Goal: Task Accomplishment & Management: Complete application form

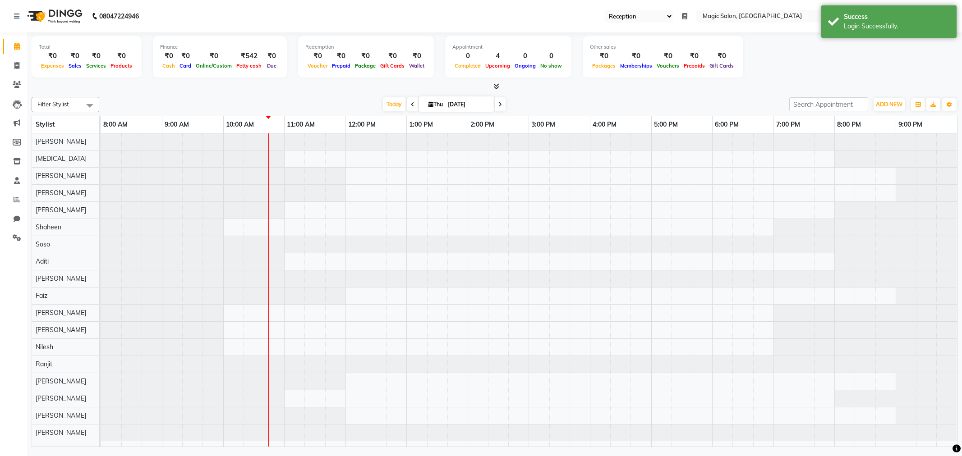
select select "56"
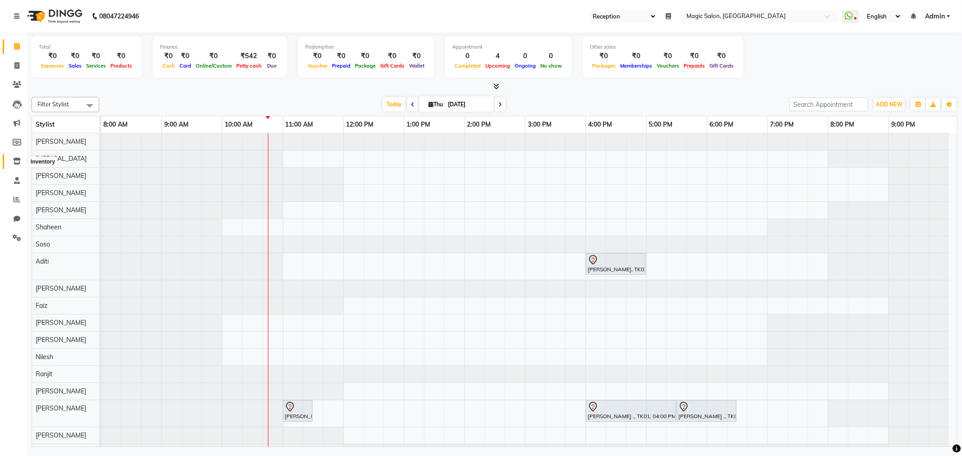
click at [17, 164] on icon at bounding box center [17, 161] width 8 height 7
select select
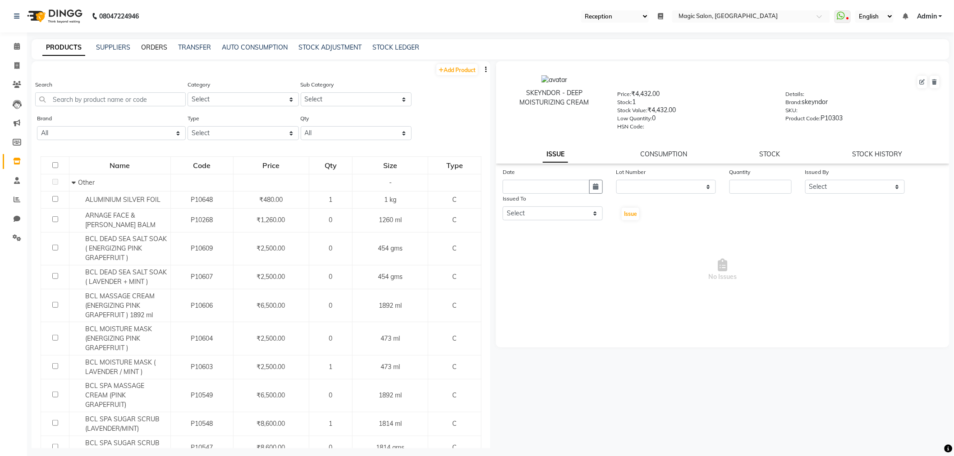
click at [152, 46] on link "ORDERS" at bounding box center [154, 47] width 26 height 8
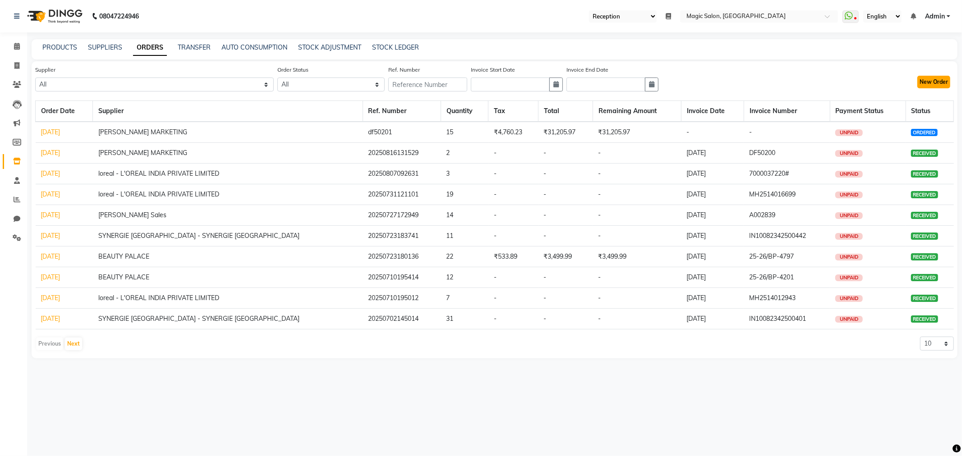
click at [923, 83] on button "New Order" at bounding box center [933, 82] width 33 height 13
select select "true"
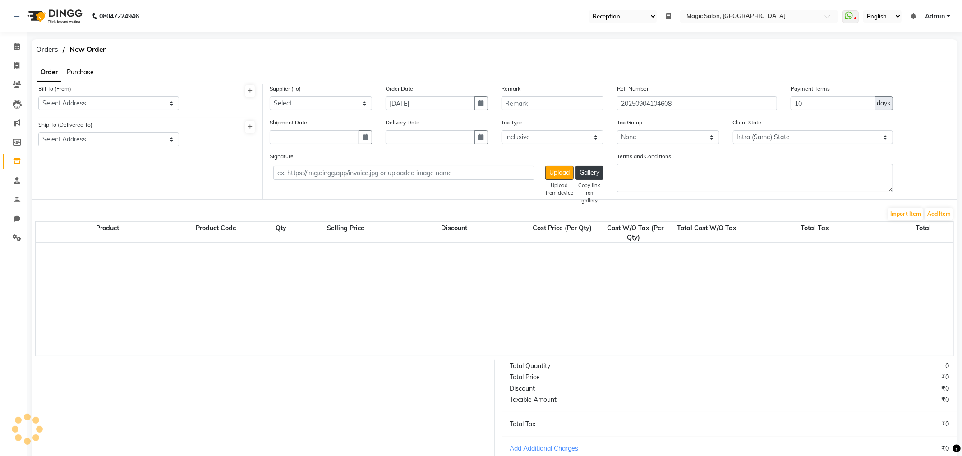
select select "3182"
click at [143, 105] on select "Select Address M/s SN HAIR BEAUTY PRIVATE LIMITED [STREET_ADDRESS][PERSON_NAME]." at bounding box center [107, 104] width 139 height 14
select select "1171"
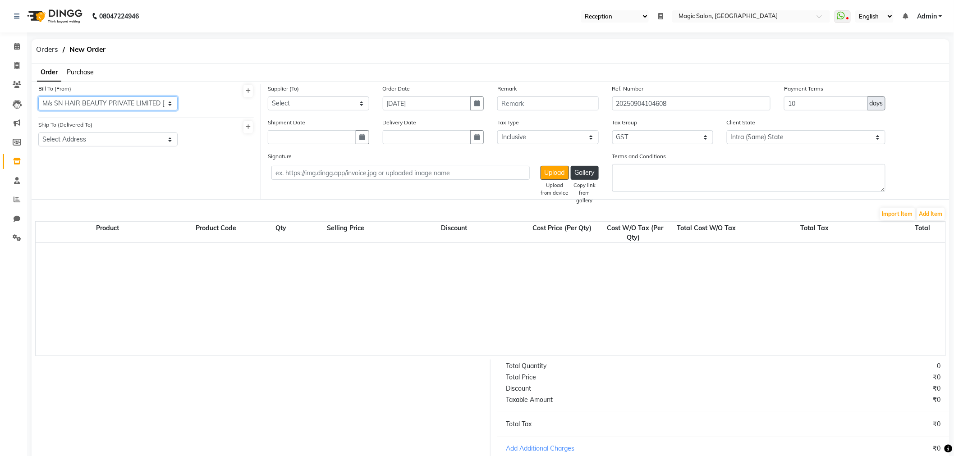
click at [38, 97] on select "Select Address M/s SN HAIR BEAUTY PRIVATE LIMITED [STREET_ADDRESS][PERSON_NAME]." at bounding box center [107, 104] width 139 height 14
click at [138, 128] on div "Ship To (Delivered To) Select Address M/s Magic Salon Hop No1, Ground and [GEOG…" at bounding box center [107, 133] width 139 height 27
click at [135, 141] on select "Select Address M/s Magic Salon Hop No1, Ground and [GEOGRAPHIC_DATA][STREET_ADD…" at bounding box center [107, 140] width 139 height 14
select select "1172"
click at [38, 133] on select "Select Address M/s Magic Salon Hop No1, Ground and [GEOGRAPHIC_DATA][STREET_ADD…" at bounding box center [107, 140] width 139 height 14
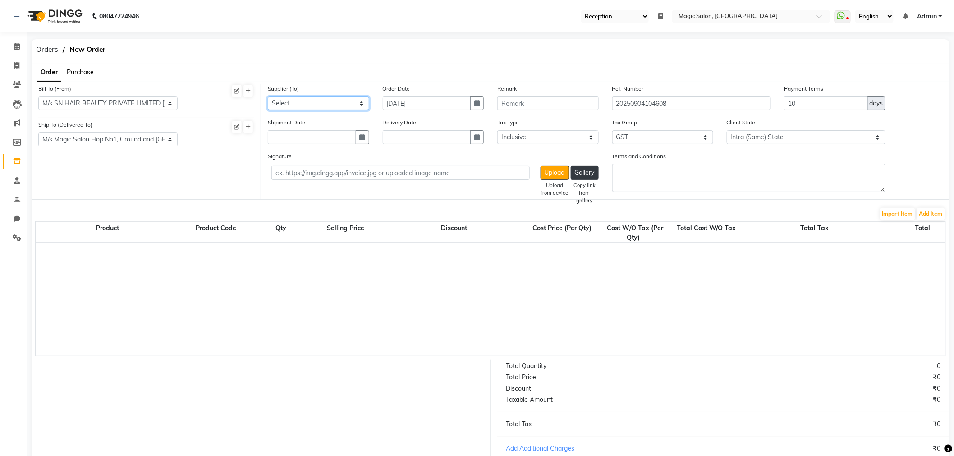
click at [294, 104] on select "Select OSP HEALTHCARE - RITSY . INTOUCH ENTERPRISES - INTOUCH ENTERPRISES SYNER…" at bounding box center [318, 104] width 101 height 14
select select "4783"
click at [268, 97] on select "Select OSP HEALTHCARE - RITSY . INTOUCH ENTERPRISES - INTOUCH ENTERPRISES SYNER…" at bounding box center [318, 104] width 101 height 14
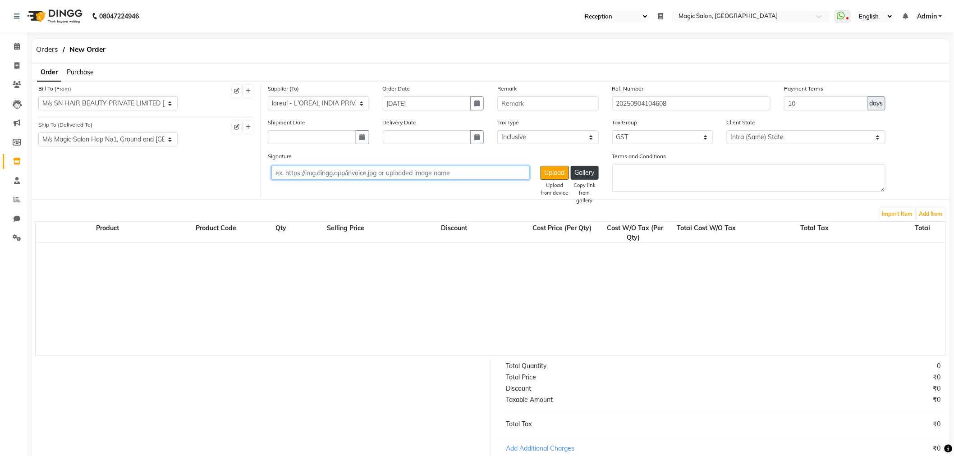
click at [299, 175] on input "text" at bounding box center [400, 173] width 258 height 14
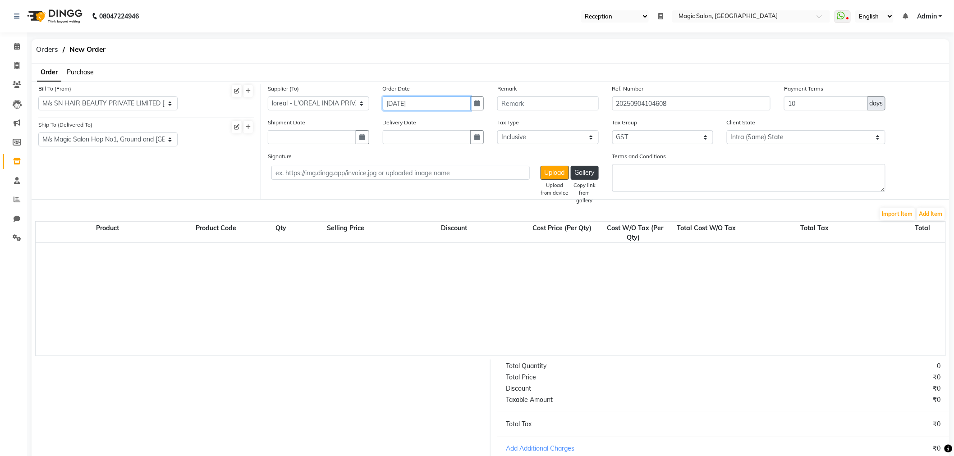
click at [433, 101] on input "[DATE]" at bounding box center [427, 104] width 88 height 14
select select "9"
select select "2025"
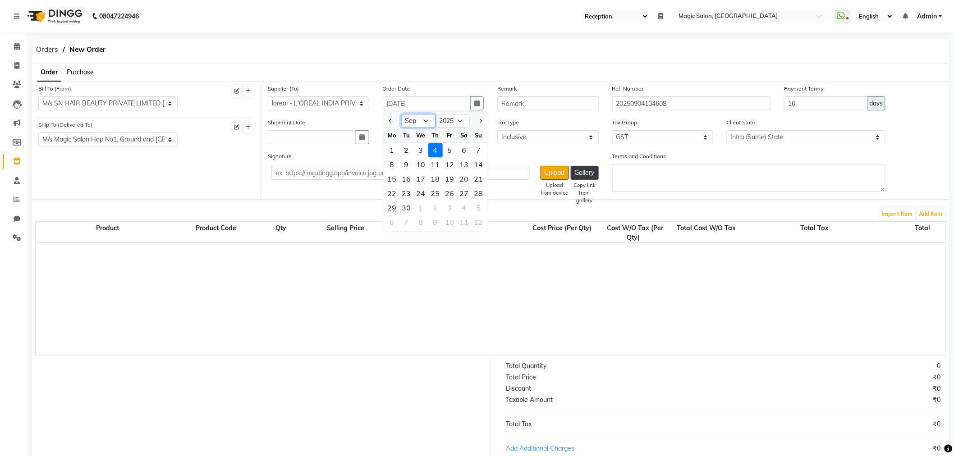
click at [426, 115] on select "Jan Feb Mar Apr May Jun [DATE] Aug Sep Oct Nov Dec" at bounding box center [418, 122] width 34 height 14
click at [427, 122] on select "Jan Feb Mar Apr May Jun [DATE] Aug Sep Oct Nov Dec" at bounding box center [418, 122] width 34 height 14
select select "8"
click at [401, 115] on select "Jan Feb Mar Apr May Jun [DATE] Aug Sep Oct Nov Dec" at bounding box center [418, 122] width 34 height 14
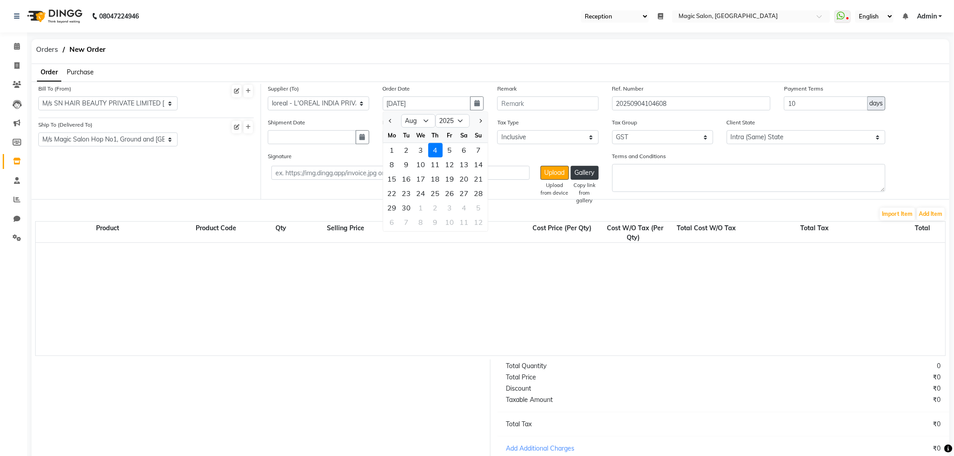
click at [409, 216] on div "7" at bounding box center [407, 223] width 14 height 14
type input "[DATE]"
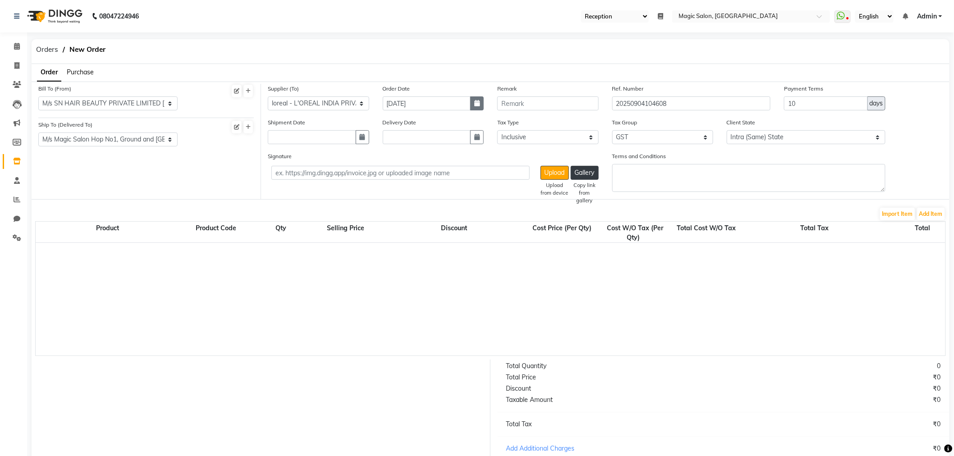
click at [475, 104] on icon "button" at bounding box center [476, 103] width 5 height 6
click at [477, 102] on icon "button" at bounding box center [476, 103] width 5 height 6
select select "9"
select select "2025"
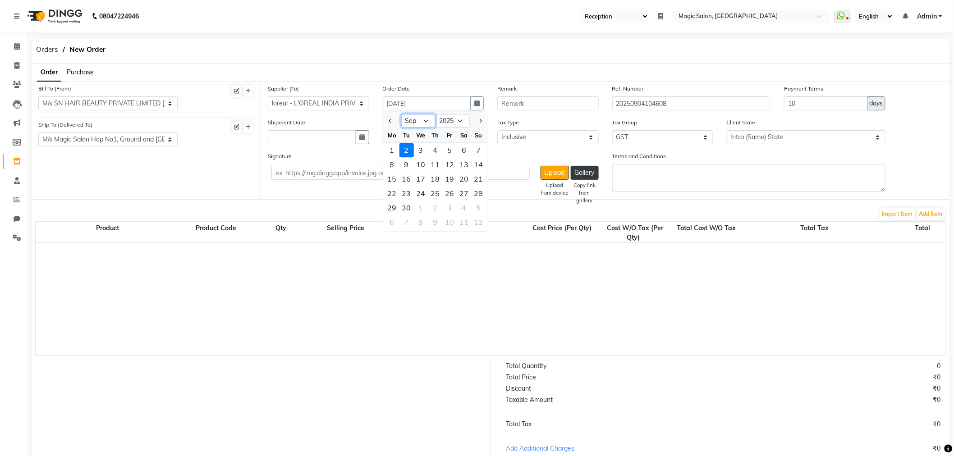
click at [426, 120] on select "Jan Feb Mar Apr May Jun [DATE] Aug Sep Oct Nov Dec" at bounding box center [418, 122] width 34 height 14
click at [425, 119] on select "Jan Feb Mar Apr May Jun [DATE] Aug Sep Oct Nov Dec" at bounding box center [418, 122] width 34 height 14
select select "8"
click at [401, 115] on select "Jan Feb Mar Apr May Jun [DATE] Aug Sep Oct Nov Dec" at bounding box center [418, 122] width 34 height 14
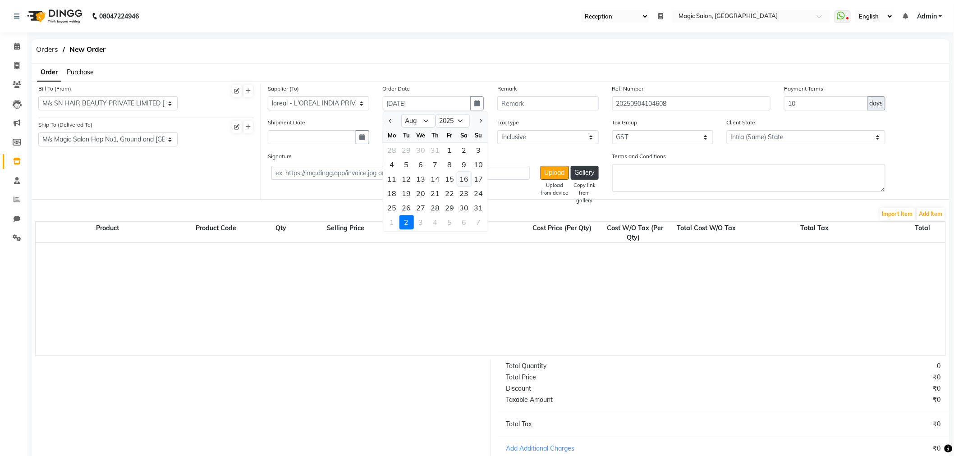
click at [461, 178] on div "16" at bounding box center [464, 179] width 14 height 14
type input "[DATE]"
click at [461, 178] on input "text" at bounding box center [400, 173] width 258 height 14
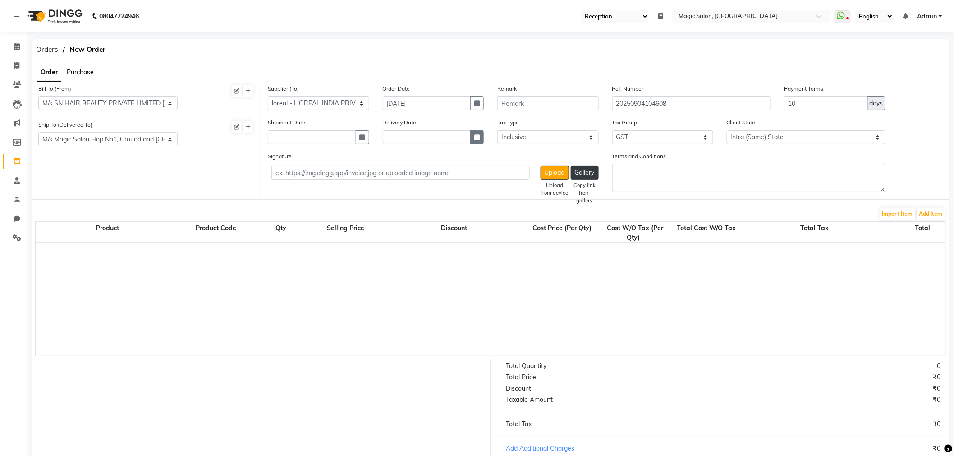
click at [475, 132] on button "button" at bounding box center [477, 137] width 14 height 14
click at [476, 137] on icon "button" at bounding box center [476, 137] width 5 height 6
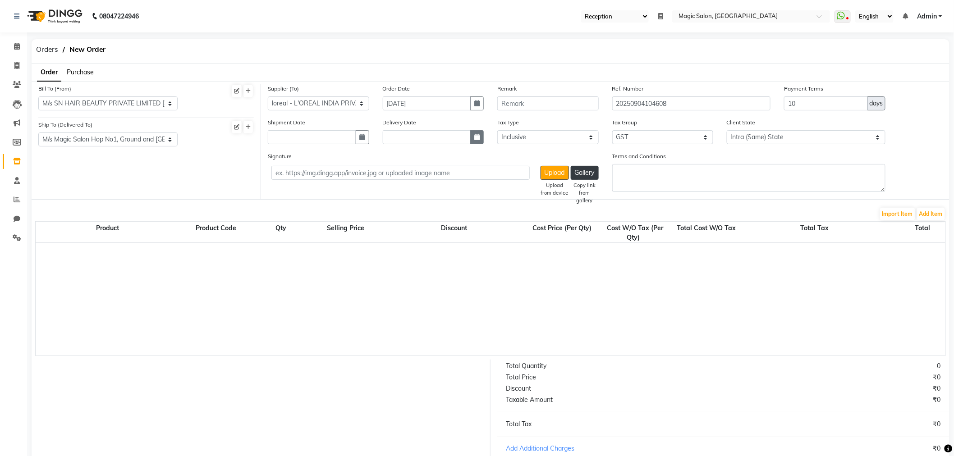
click at [476, 137] on icon "button" at bounding box center [476, 137] width 5 height 6
select select "9"
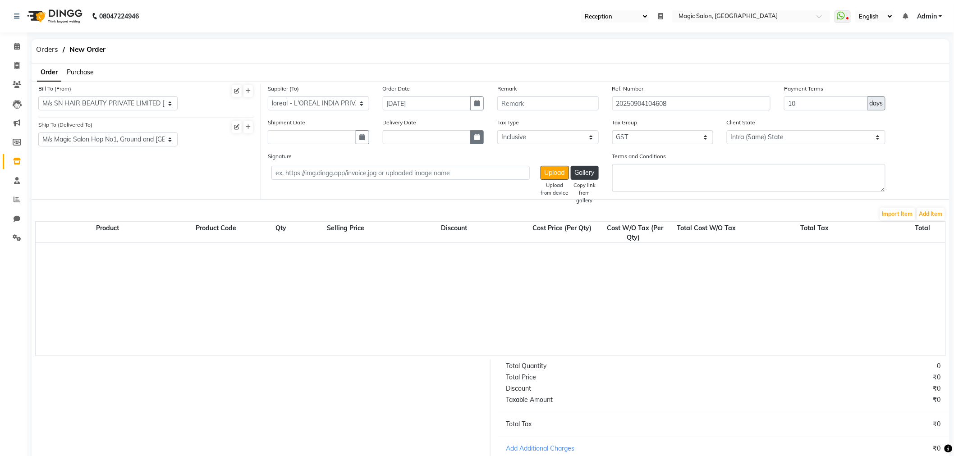
select select "2025"
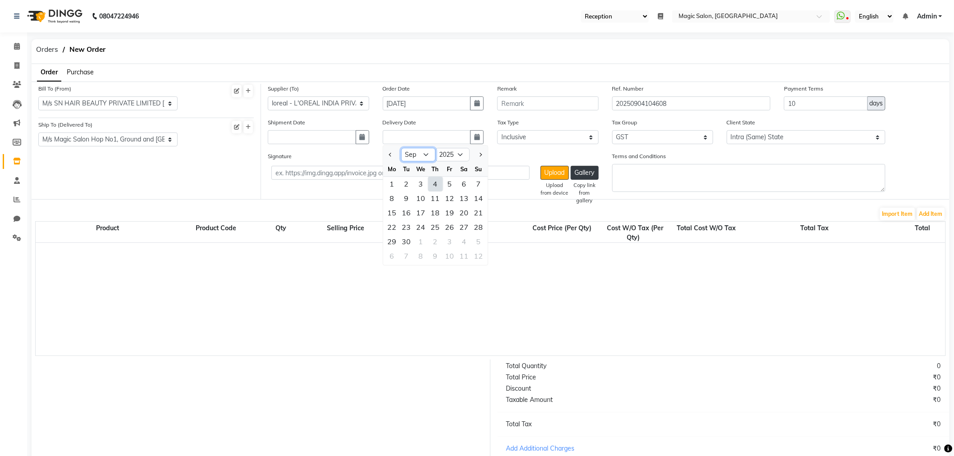
click at [424, 152] on select "Jan Feb Mar Apr May Jun [DATE] Aug Sep Oct Nov Dec" at bounding box center [418, 155] width 34 height 14
click at [427, 155] on select "Jan Feb Mar Apr May Jun [DATE] Aug Sep Oct Nov Dec" at bounding box center [418, 155] width 34 height 14
select select "8"
click at [401, 148] on select "Jan Feb Mar Apr May Jun [DATE] Aug Sep Oct Nov Dec" at bounding box center [418, 155] width 34 height 14
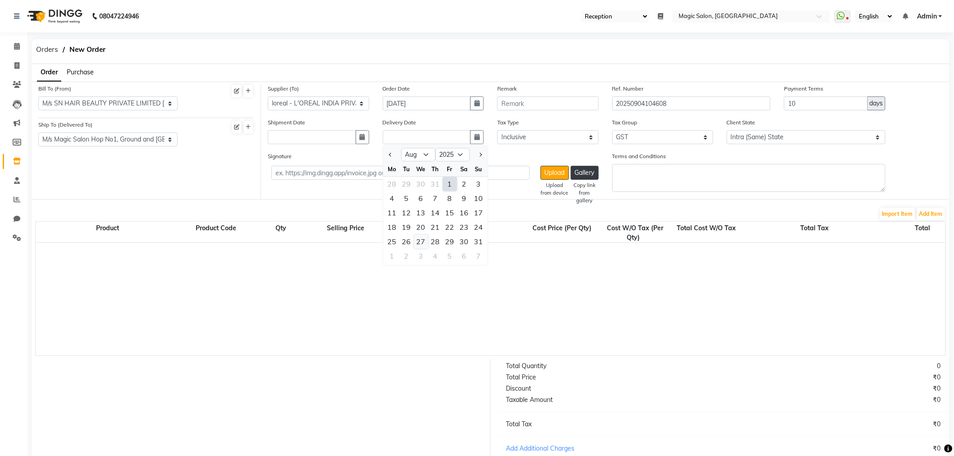
click at [418, 248] on div "27" at bounding box center [421, 242] width 14 height 14
type input "[DATE]"
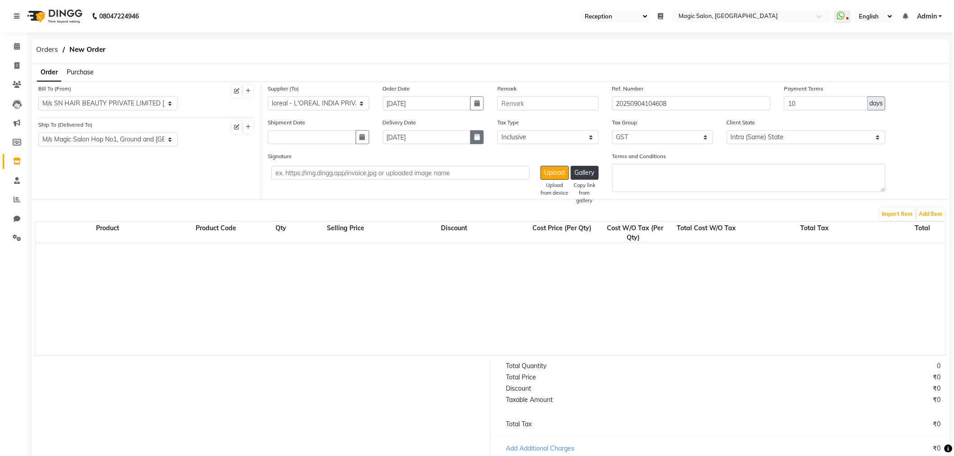
click at [473, 138] on button "button" at bounding box center [477, 137] width 14 height 14
select select "8"
select select "2025"
click at [393, 244] on div "25" at bounding box center [392, 242] width 14 height 14
type input "[DATE]"
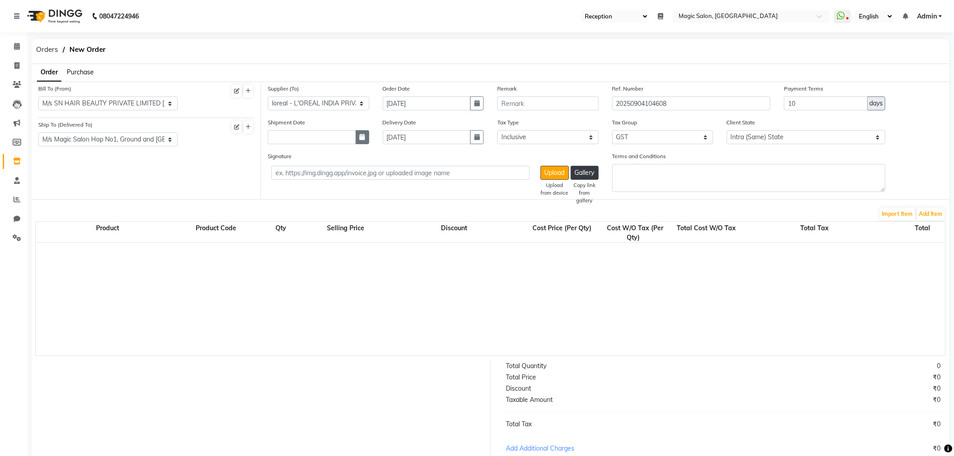
click at [363, 132] on button "button" at bounding box center [363, 137] width 14 height 14
select select "9"
select select "2025"
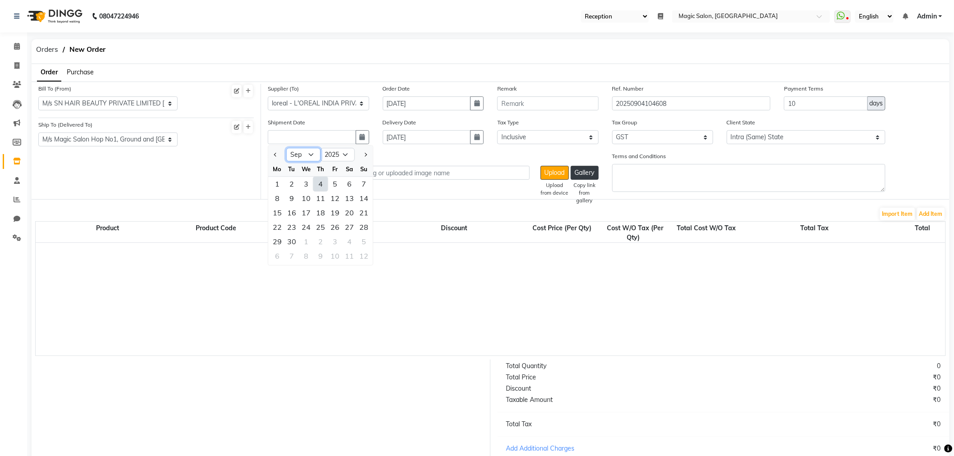
click at [312, 155] on select "Jan Feb Mar Apr May Jun [DATE] Aug Sep Oct Nov Dec" at bounding box center [303, 155] width 34 height 14
select select "8"
click at [286, 148] on select "Jan Feb Mar Apr May Jun [DATE] Aug Sep Oct Nov Dec" at bounding box center [303, 155] width 34 height 14
click at [282, 242] on div "25" at bounding box center [277, 242] width 14 height 14
type input "[DATE]"
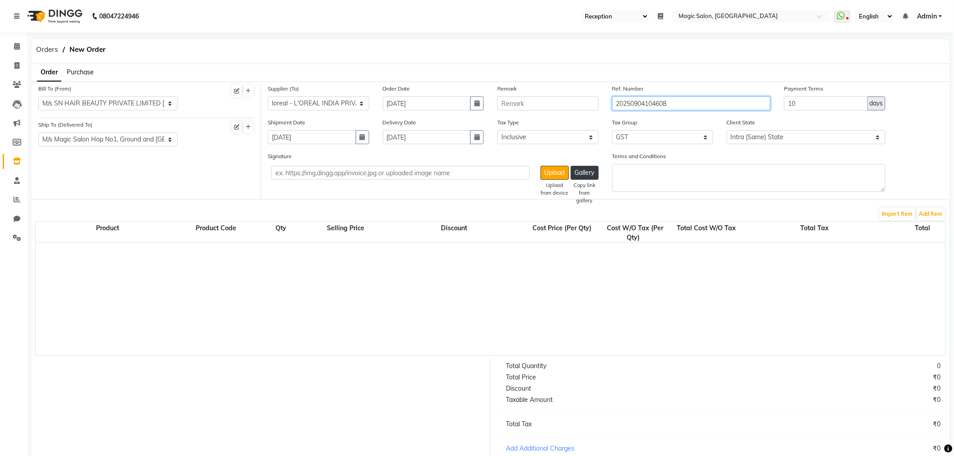
click at [697, 101] on input "20250904104608" at bounding box center [691, 104] width 159 height 14
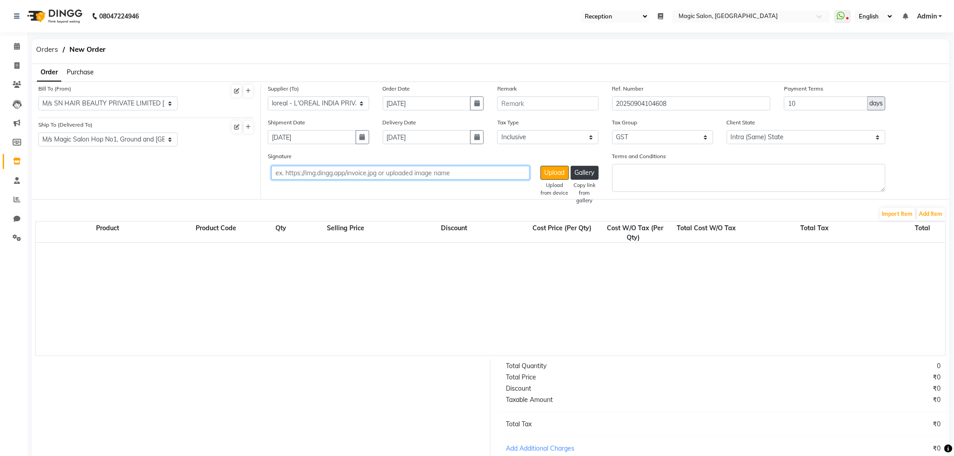
click at [349, 177] on input "text" at bounding box center [400, 173] width 258 height 14
click at [934, 218] on button "Add Item" at bounding box center [931, 214] width 28 height 13
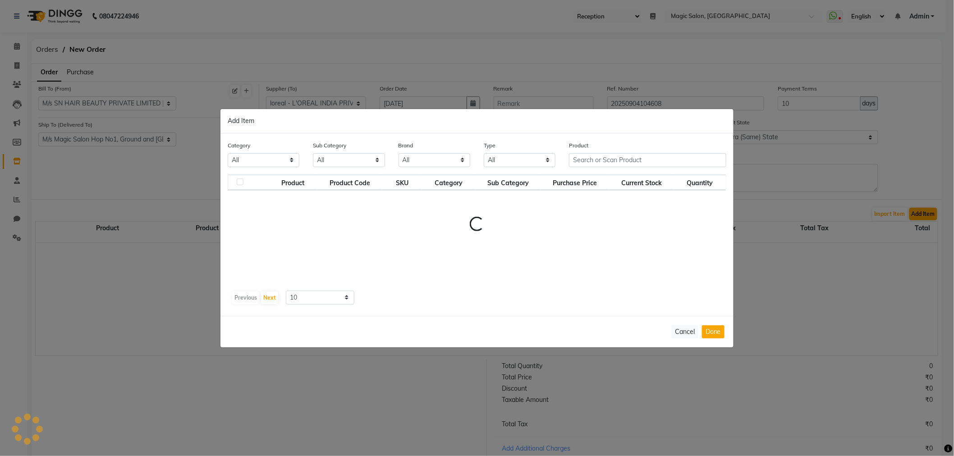
click at [934, 218] on ngb-modal-window "Add Item Category All Sub Category All Brand All Anitas Avl Bcl Bluesky Bomb Ca…" at bounding box center [477, 228] width 954 height 456
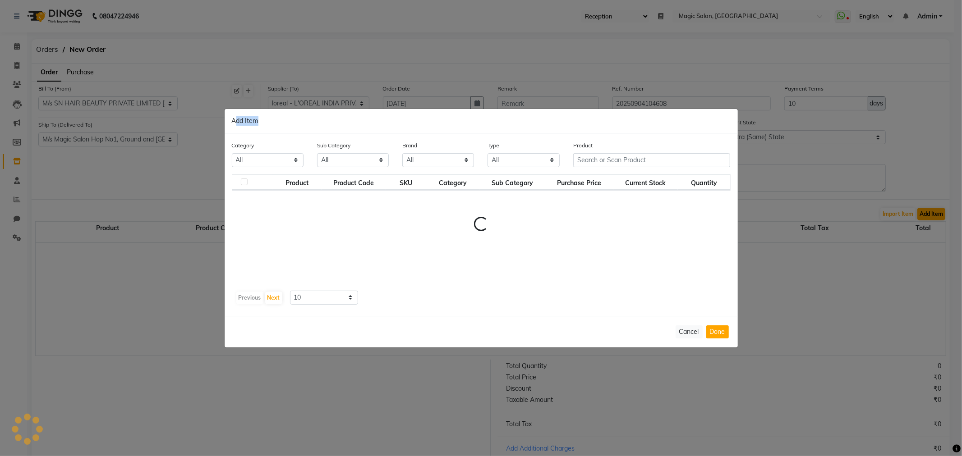
click at [934, 218] on ngb-modal-window "Add Item Category All Sub Category All Brand All Anitas Avl Bcl Bluesky Bomb Ca…" at bounding box center [481, 228] width 962 height 456
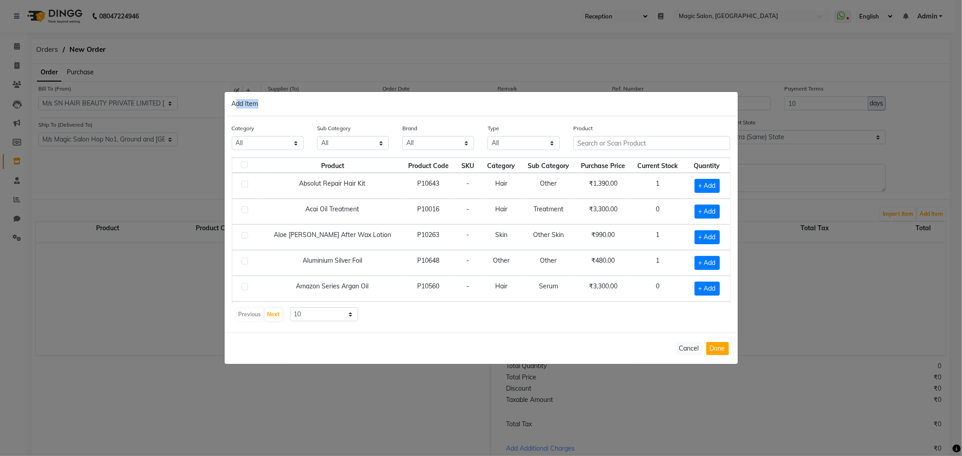
click at [934, 218] on ngb-modal-window "Add Item Category All Hair Skin Makeup Personal Care Appliances [PERSON_NAME] W…" at bounding box center [481, 228] width 962 height 456
click at [641, 140] on input "text" at bounding box center [651, 143] width 157 height 14
type input "abc"
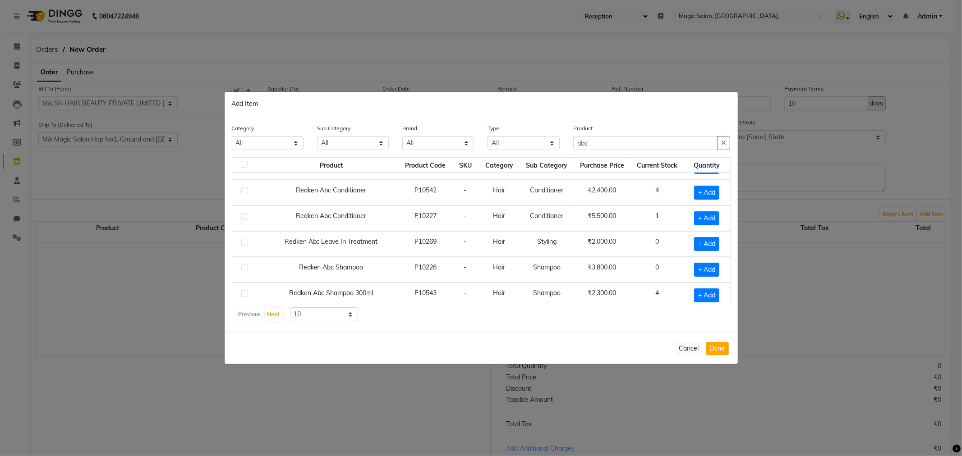
scroll to position [24, 0]
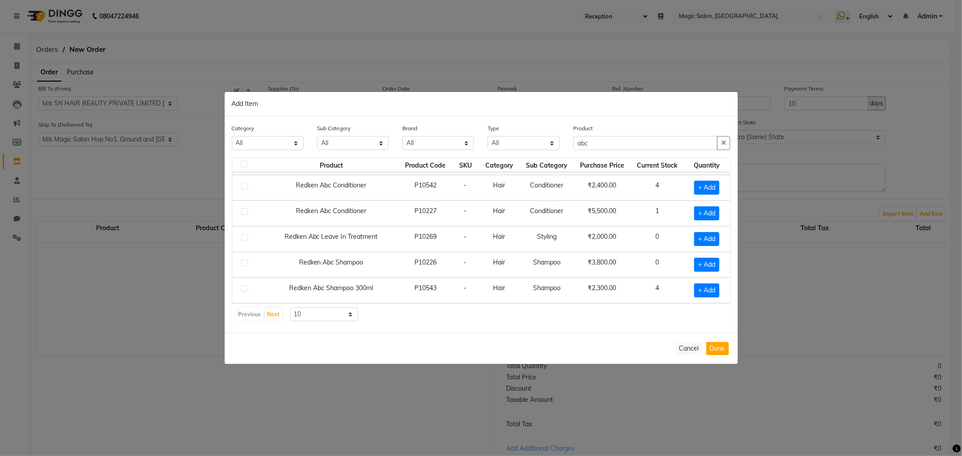
click at [240, 263] on td at bounding box center [247, 265] width 31 height 26
click at [243, 263] on label at bounding box center [244, 263] width 7 height 7
click at [243, 263] on input "checkbox" at bounding box center [244, 264] width 6 height 6
checkbox input "true"
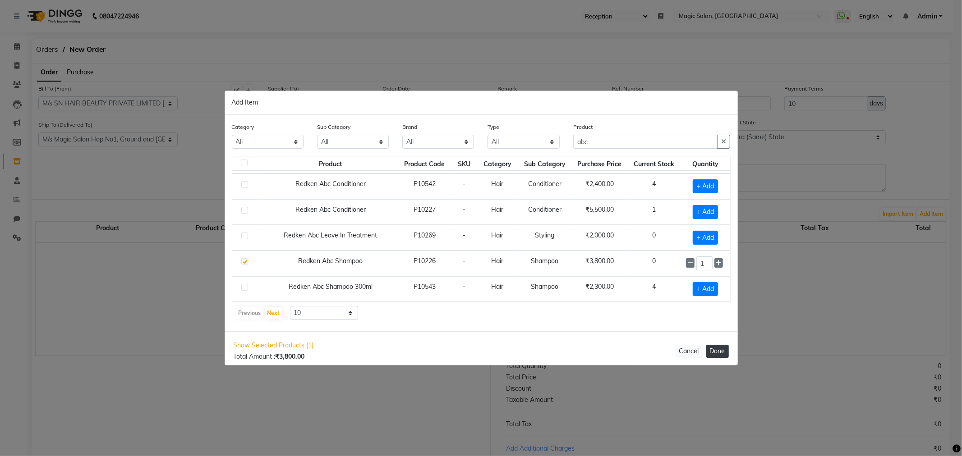
click at [726, 353] on button "Done" at bounding box center [717, 351] width 23 height 13
select select "3182"
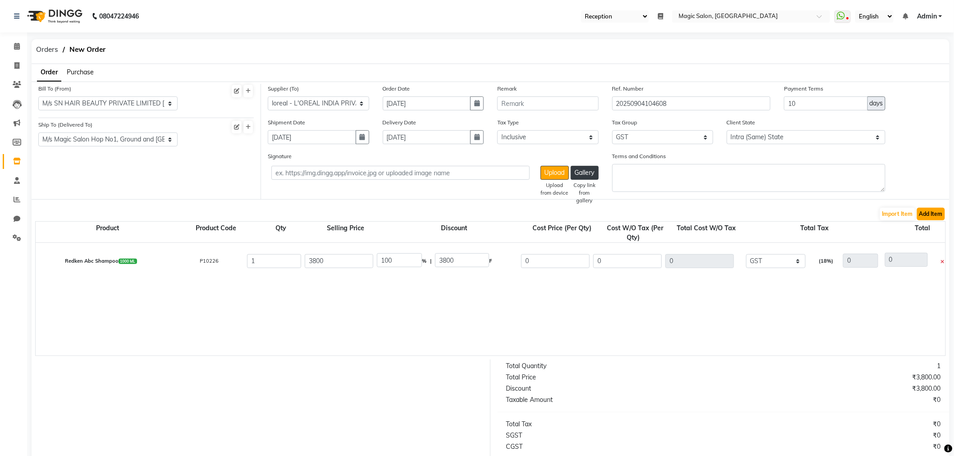
click at [933, 215] on button "Add Item" at bounding box center [931, 214] width 28 height 13
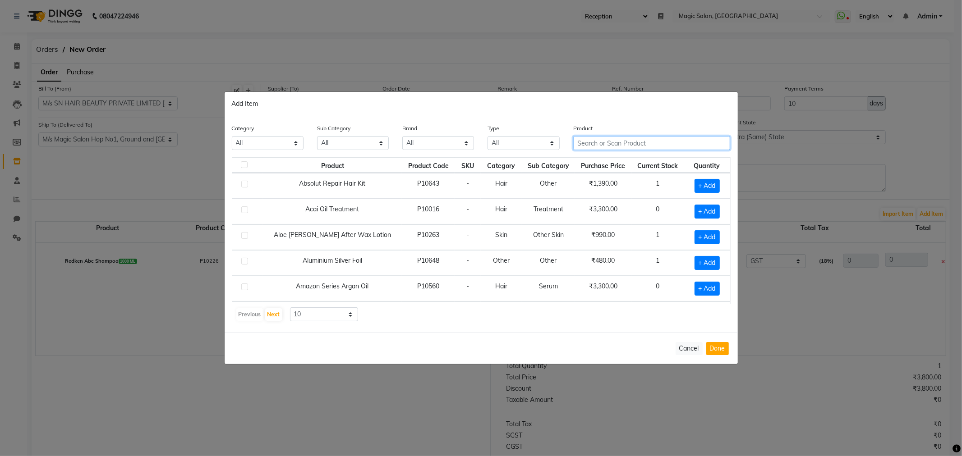
click at [642, 143] on input "text" at bounding box center [651, 143] width 157 height 14
type input "extreme"
click at [245, 213] on label at bounding box center [244, 210] width 7 height 7
click at [245, 213] on input "checkbox" at bounding box center [244, 210] width 6 height 6
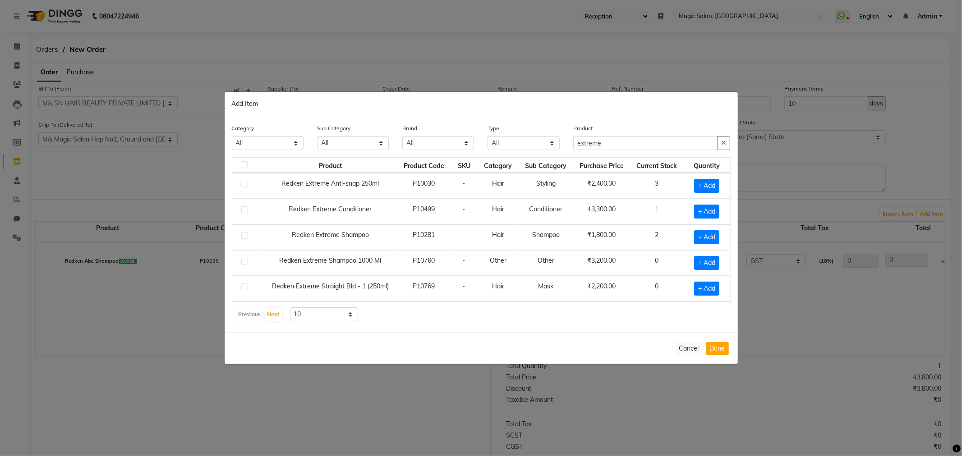
checkbox input "true"
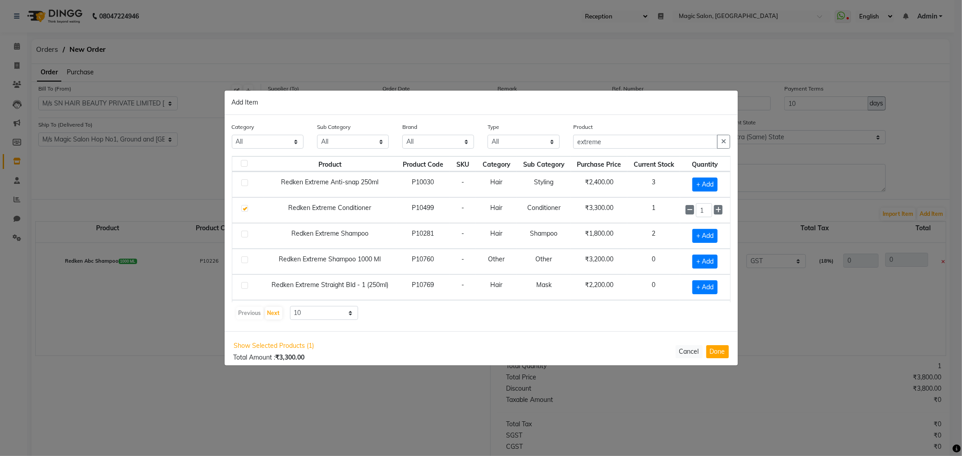
click at [245, 213] on div at bounding box center [244, 209] width 6 height 9
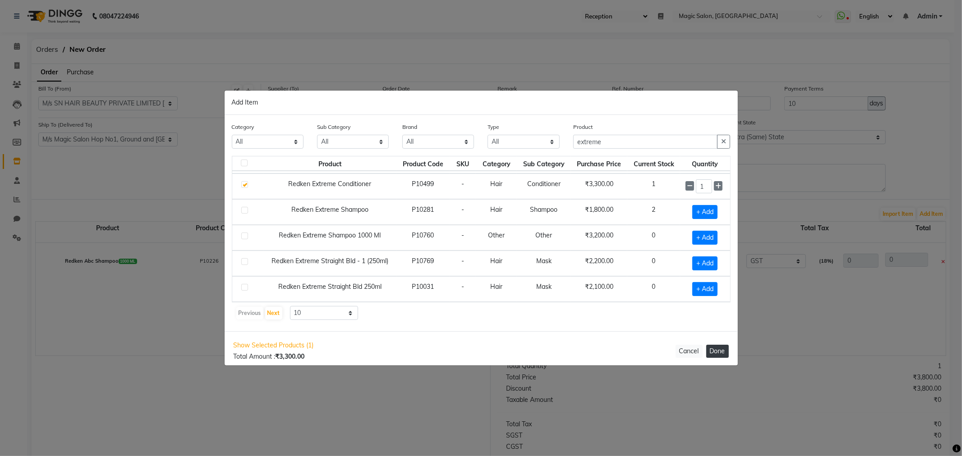
click at [711, 353] on button "Done" at bounding box center [717, 351] width 23 height 13
select select "3182"
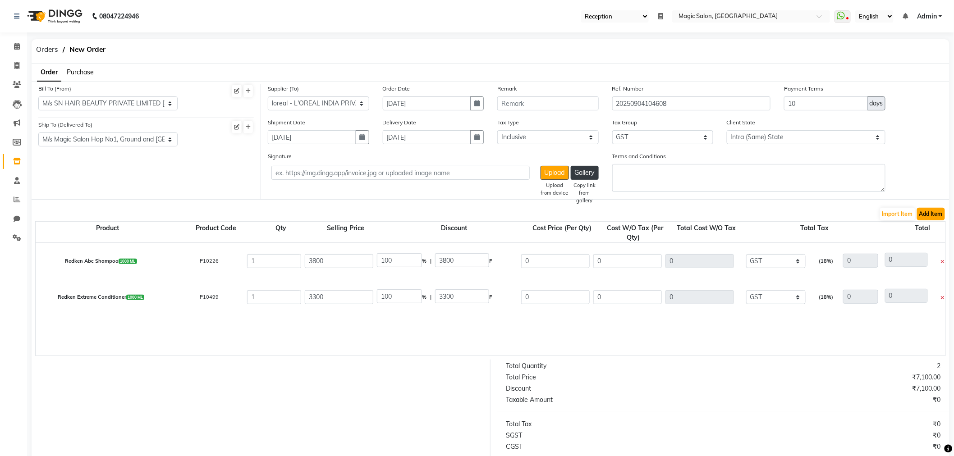
click at [940, 213] on button "Add Item" at bounding box center [931, 214] width 28 height 13
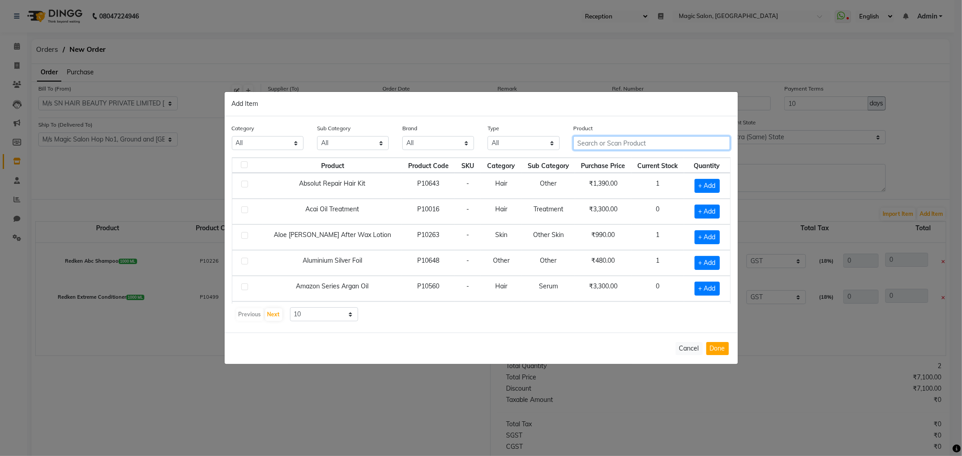
click at [645, 143] on input "text" at bounding box center [651, 143] width 157 height 14
type input "extreme"
click at [246, 186] on label at bounding box center [244, 184] width 7 height 7
click at [246, 186] on input "checkbox" at bounding box center [244, 185] width 6 height 6
checkbox input "true"
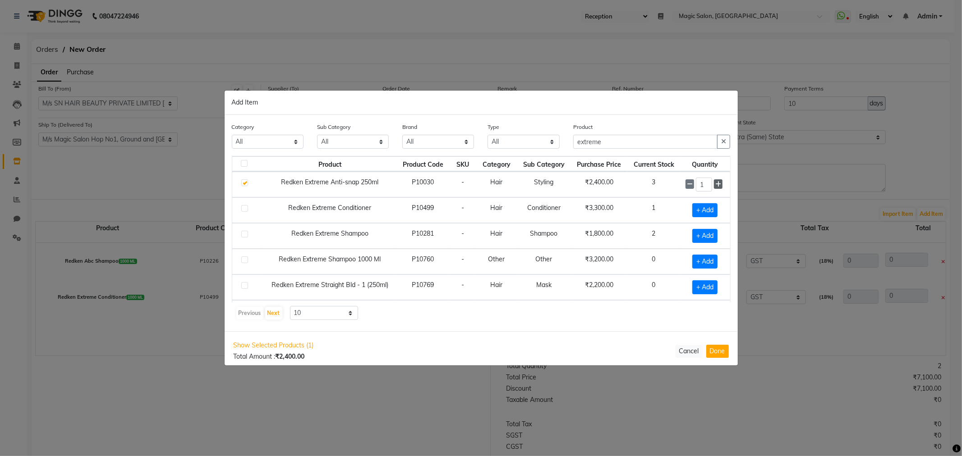
click at [715, 184] on icon at bounding box center [718, 184] width 6 height 6
click at [687, 183] on icon at bounding box center [690, 184] width 6 height 6
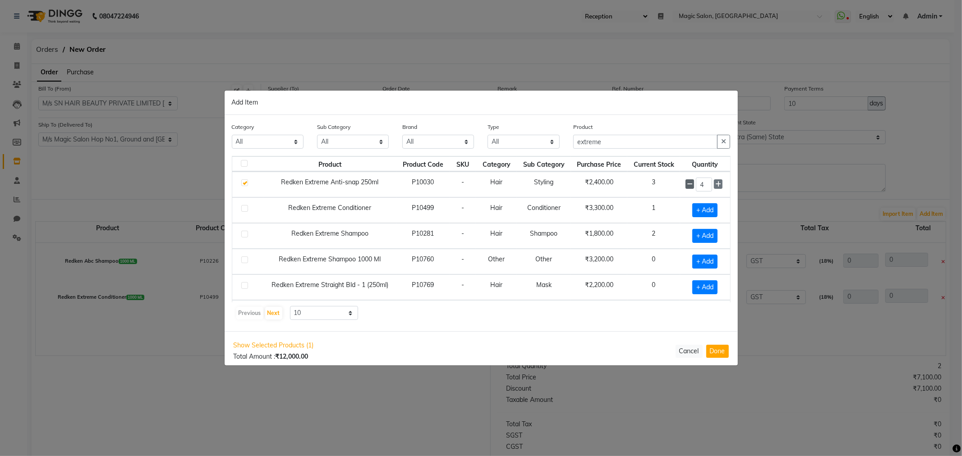
click at [687, 183] on icon at bounding box center [690, 184] width 6 height 6
click at [714, 179] on span at bounding box center [718, 183] width 9 height 9
type input "4"
click at [716, 344] on div "Show Selected Products (1) Total Amount : ₹9,600.00 Cancel Done" at bounding box center [481, 350] width 513 height 39
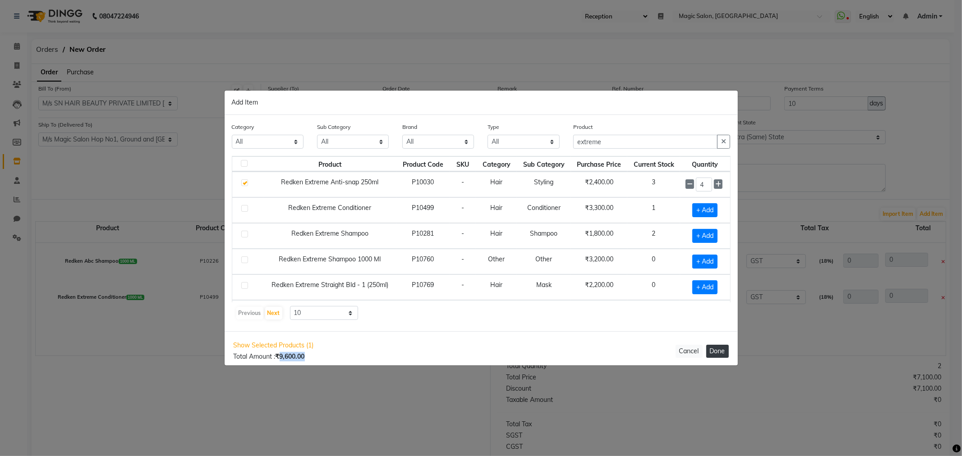
click at [720, 348] on button "Done" at bounding box center [717, 351] width 23 height 13
select select "3182"
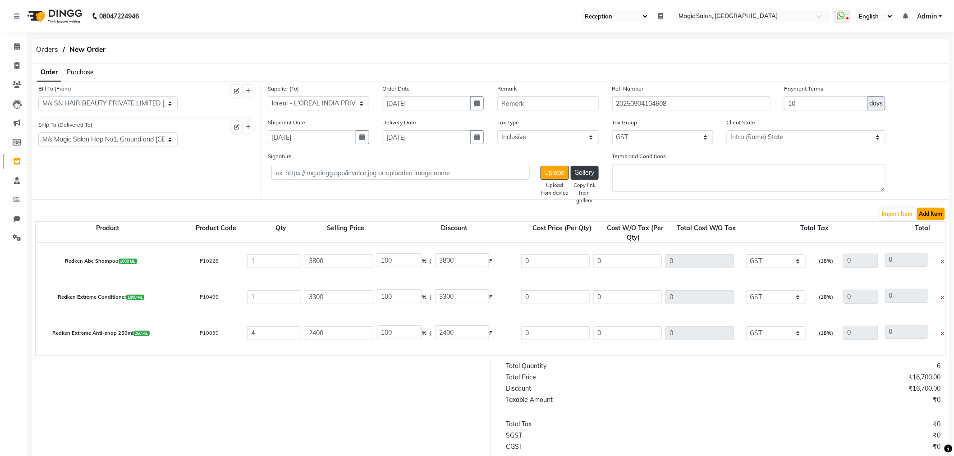
click at [936, 211] on button "Add Item" at bounding box center [931, 214] width 28 height 13
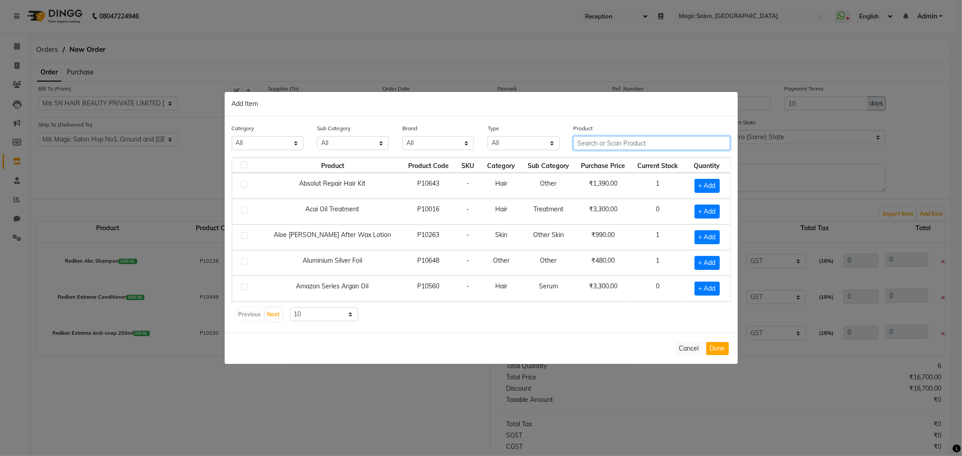
click at [603, 138] on input "text" at bounding box center [651, 143] width 157 height 14
type input "extreme"
click at [244, 263] on label at bounding box center [244, 261] width 7 height 7
click at [244, 263] on input "checkbox" at bounding box center [244, 262] width 6 height 6
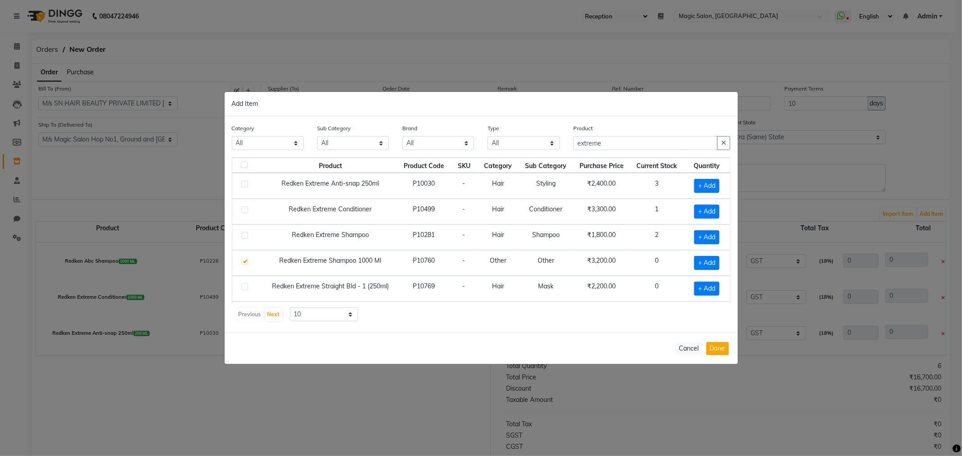
click at [244, 263] on label at bounding box center [244, 261] width 7 height 7
click at [244, 263] on input "checkbox" at bounding box center [244, 262] width 6 height 6
click at [244, 263] on label at bounding box center [244, 261] width 7 height 7
click at [244, 263] on input "checkbox" at bounding box center [244, 262] width 6 height 6
click at [244, 263] on label at bounding box center [244, 261] width 7 height 7
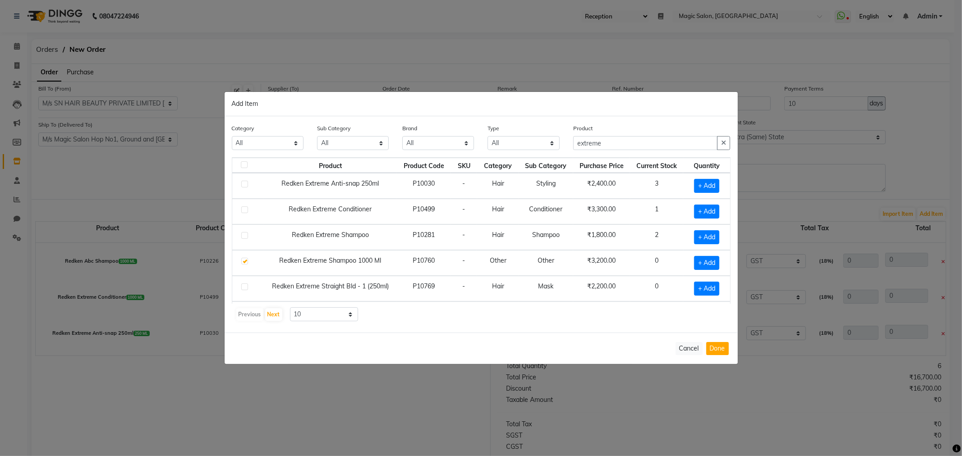
click at [244, 263] on input "checkbox" at bounding box center [244, 262] width 6 height 6
click at [247, 262] on label at bounding box center [244, 261] width 7 height 7
click at [247, 262] on input "checkbox" at bounding box center [244, 262] width 6 height 6
click at [247, 262] on label at bounding box center [244, 261] width 7 height 7
click at [247, 262] on input "checkbox" at bounding box center [244, 262] width 6 height 6
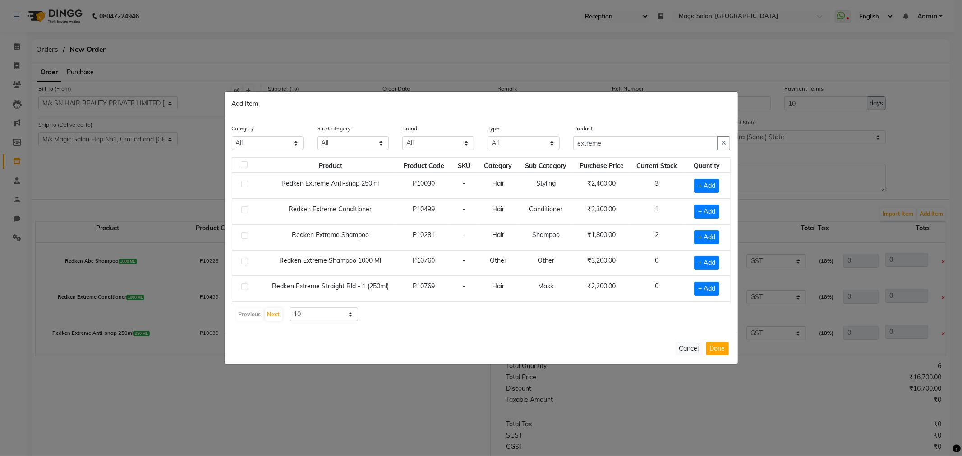
click at [244, 260] on label at bounding box center [244, 261] width 7 height 7
click at [244, 260] on input "checkbox" at bounding box center [244, 262] width 6 height 6
checkbox input "true"
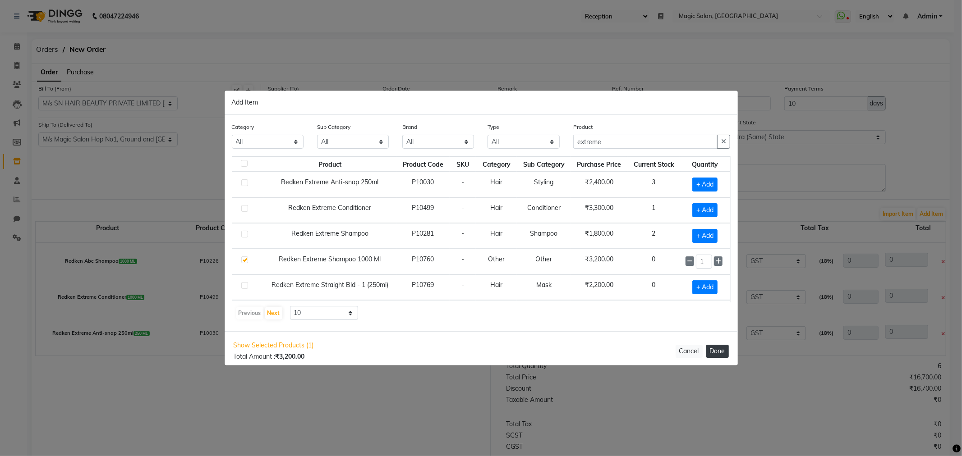
click at [713, 346] on button "Done" at bounding box center [717, 351] width 23 height 13
select select "3182"
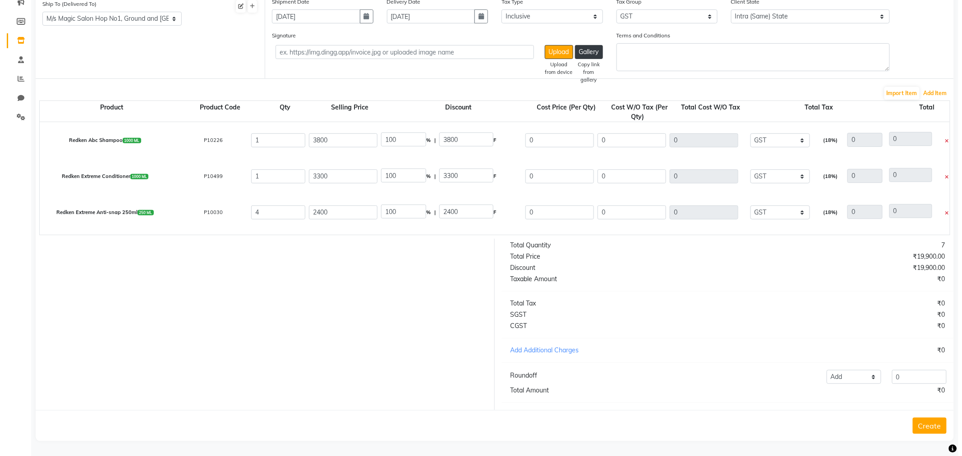
scroll to position [124, 0]
click at [939, 91] on button "Add Item" at bounding box center [931, 93] width 28 height 13
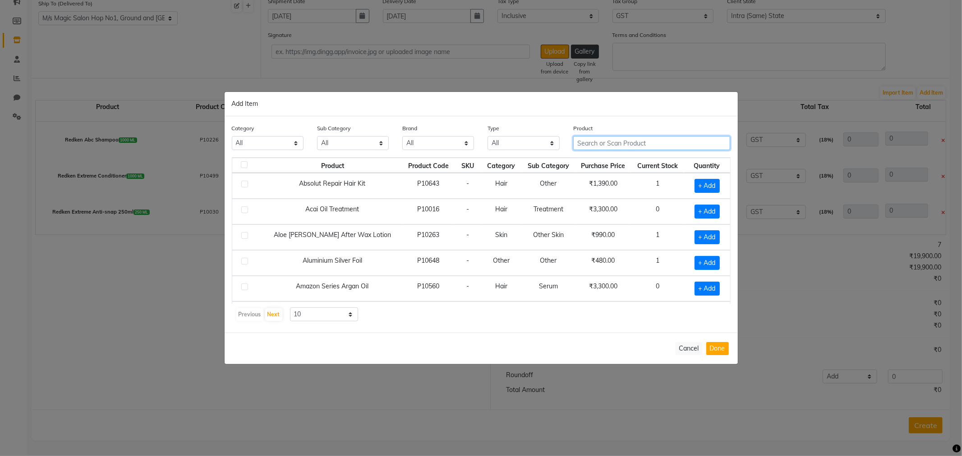
click at [601, 143] on input "text" at bounding box center [651, 143] width 157 height 14
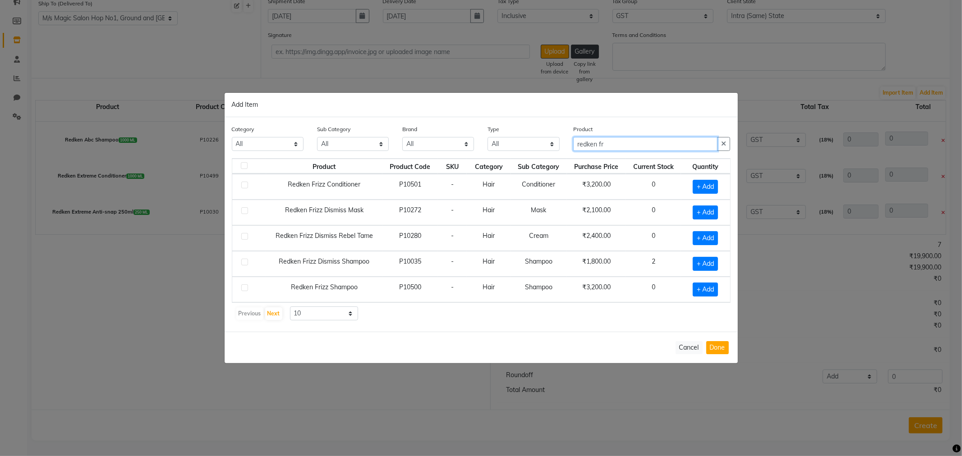
drag, startPoint x: 598, startPoint y: 143, endPoint x: 560, endPoint y: 145, distance: 37.5
click at [560, 145] on div "Category All Hair Skin Makeup Personal Care Appliances [PERSON_NAME] Waxing Dis…" at bounding box center [481, 141] width 512 height 34
type input "redken fr"
drag, startPoint x: 607, startPoint y: 140, endPoint x: 572, endPoint y: 140, distance: 35.6
click at [572, 140] on div "Product redken fr" at bounding box center [651, 141] width 171 height 34
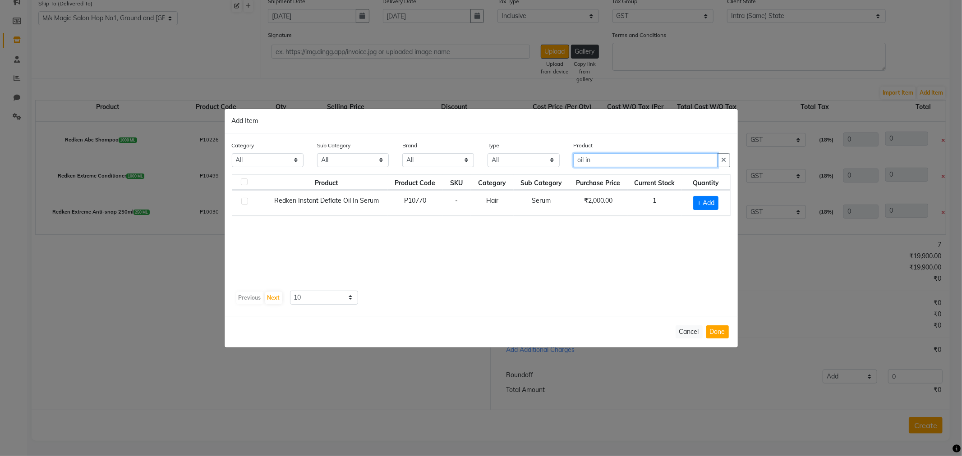
type input "oil in"
click at [245, 201] on label at bounding box center [244, 201] width 7 height 7
click at [245, 201] on input "checkbox" at bounding box center [244, 202] width 6 height 6
checkbox input "true"
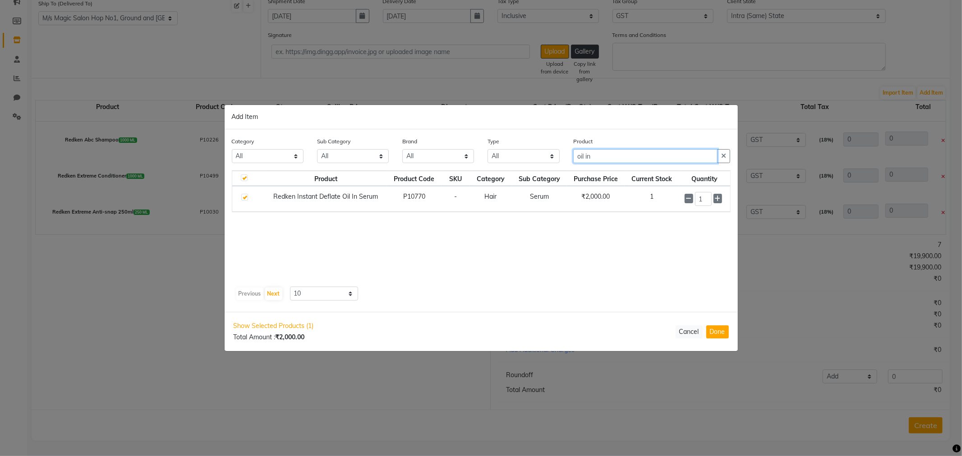
click at [610, 153] on input "oil in" at bounding box center [645, 156] width 145 height 14
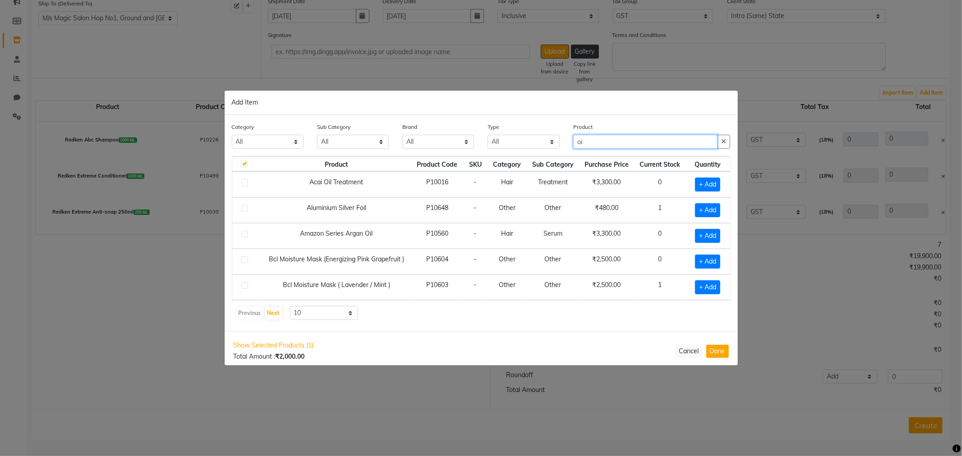
type input "o"
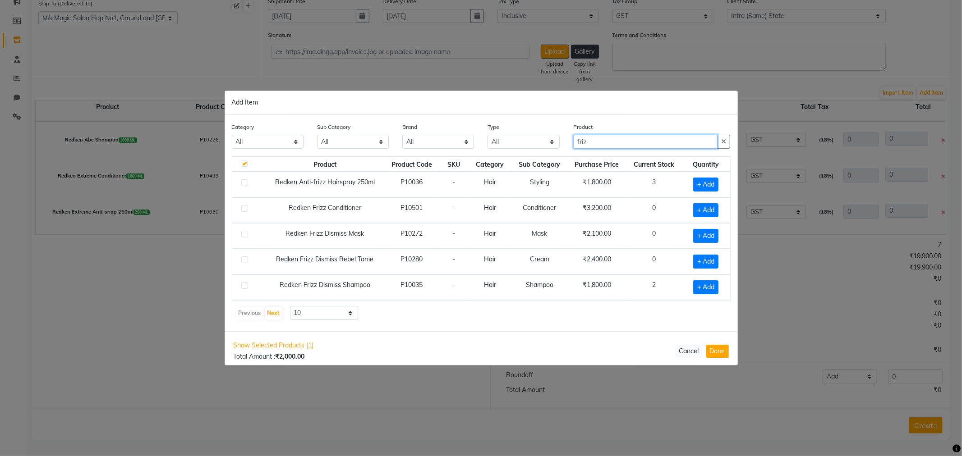
type input "frizz"
drag, startPoint x: 602, startPoint y: 145, endPoint x: 542, endPoint y: 147, distance: 59.6
click at [542, 147] on div "Category All Hair Skin Makeup Personal Care Appliances [PERSON_NAME] Waxing Dis…" at bounding box center [481, 139] width 512 height 34
type input "oil in"
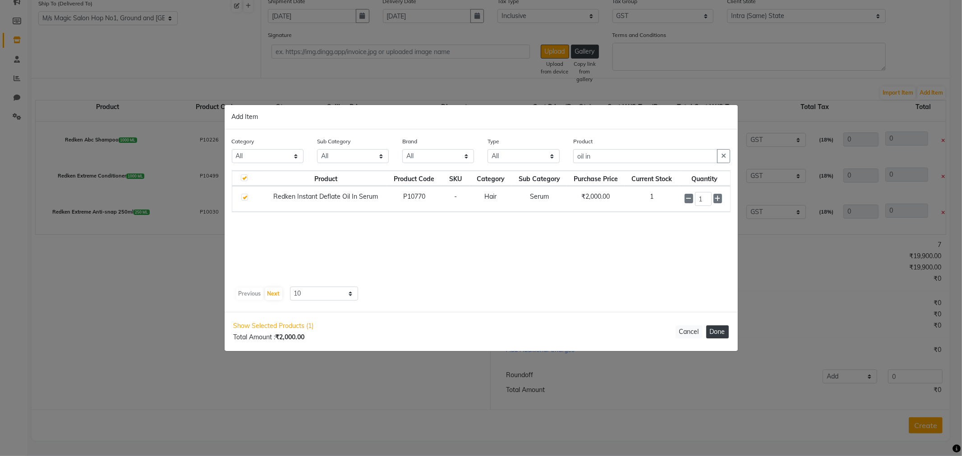
click at [721, 331] on button "Done" at bounding box center [717, 332] width 23 height 13
select select "3182"
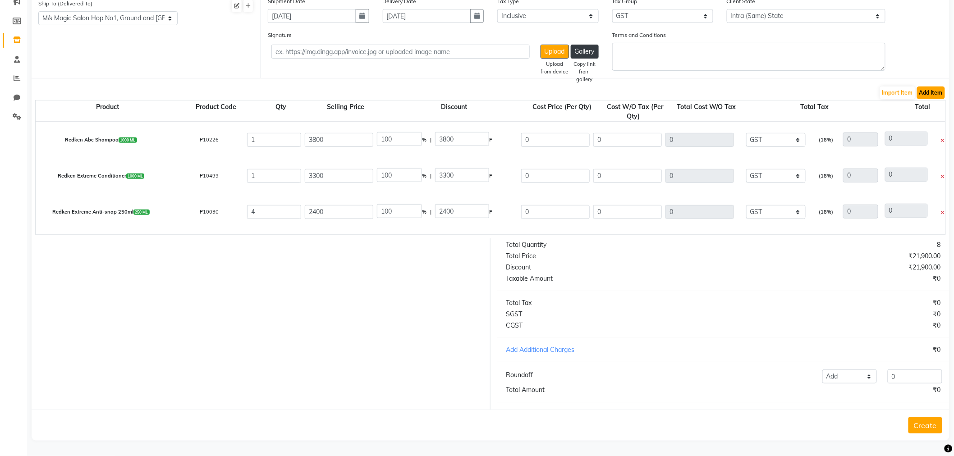
click at [924, 91] on button "Add Item" at bounding box center [931, 93] width 28 height 13
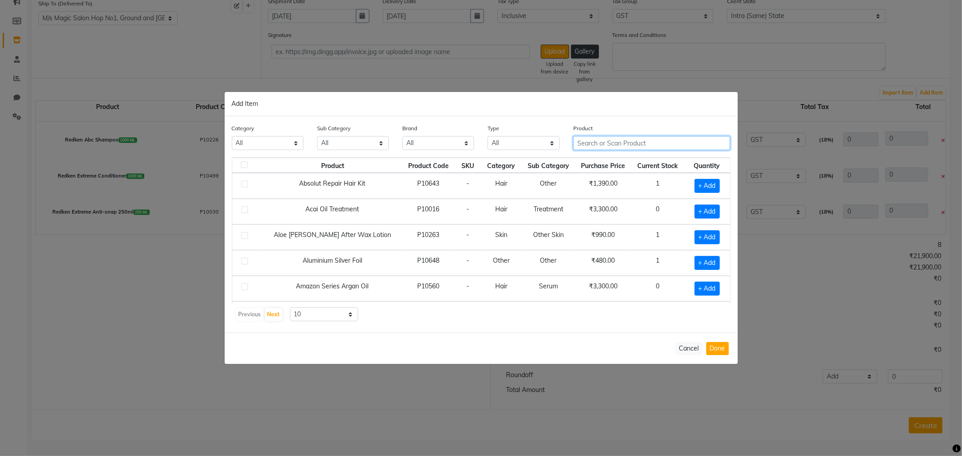
click at [603, 140] on input "text" at bounding box center [651, 143] width 157 height 14
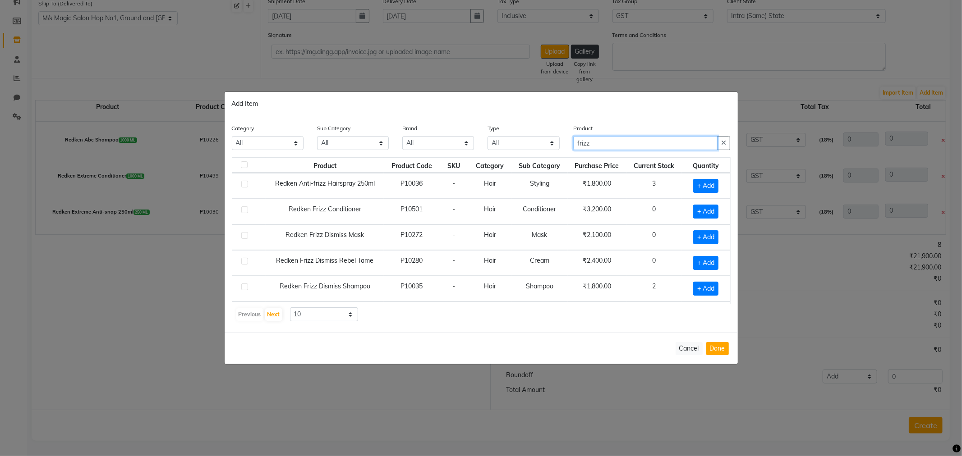
type input "frizz"
click at [243, 236] on label at bounding box center [244, 235] width 7 height 7
click at [243, 236] on input "checkbox" at bounding box center [244, 236] width 6 height 6
checkbox input "true"
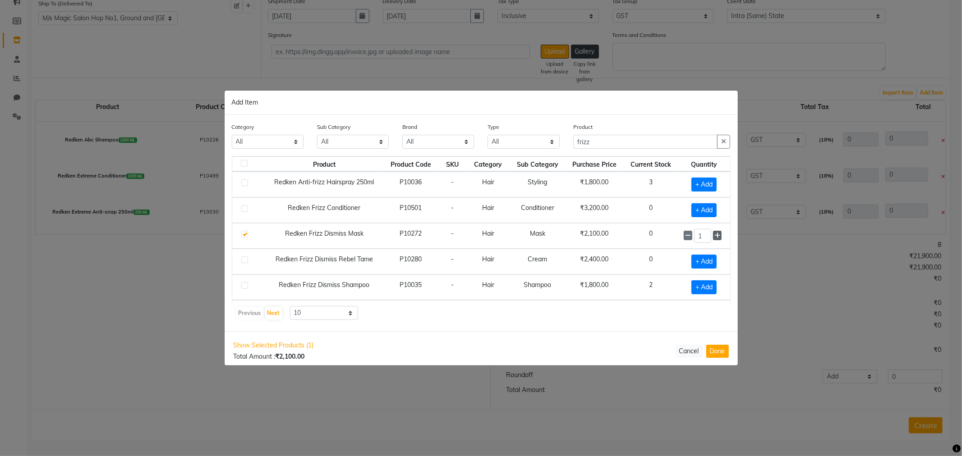
click at [714, 236] on icon at bounding box center [717, 236] width 6 height 6
type input "3"
click at [606, 140] on input "frizz" at bounding box center [645, 142] width 145 height 14
click at [244, 286] on label at bounding box center [244, 285] width 7 height 7
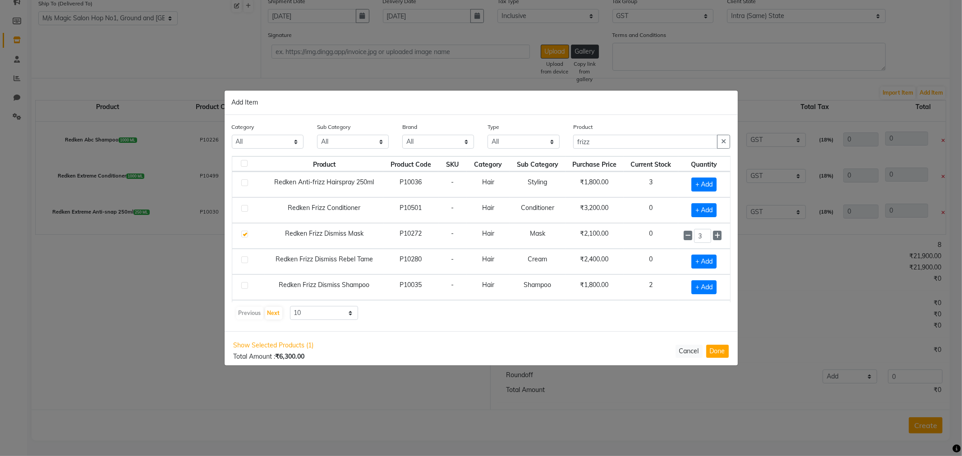
click at [244, 286] on input "checkbox" at bounding box center [244, 286] width 6 height 6
checkbox input "true"
click at [244, 236] on label at bounding box center [244, 234] width 7 height 7
click at [244, 236] on input "checkbox" at bounding box center [244, 235] width 6 height 6
checkbox input "false"
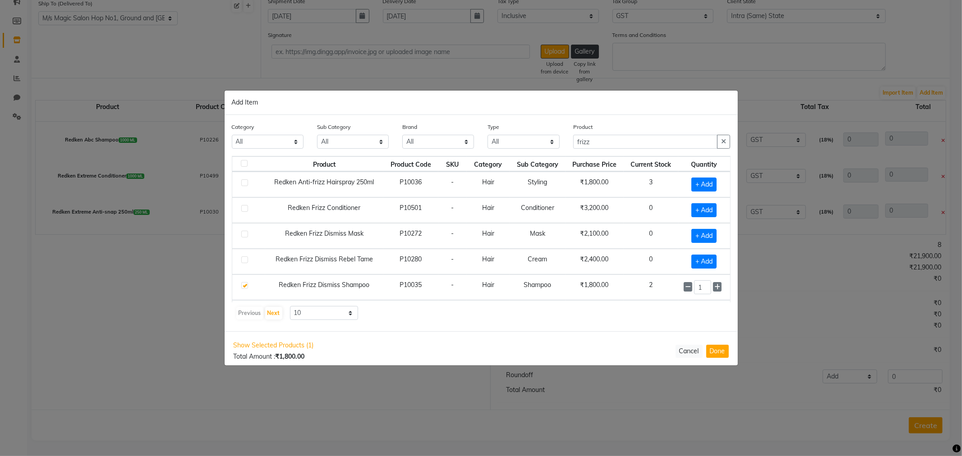
scroll to position [24, 0]
click at [244, 283] on td at bounding box center [248, 289] width 33 height 26
click at [243, 260] on label at bounding box center [244, 261] width 7 height 7
click at [243, 260] on input "checkbox" at bounding box center [244, 262] width 6 height 6
checkbox input "false"
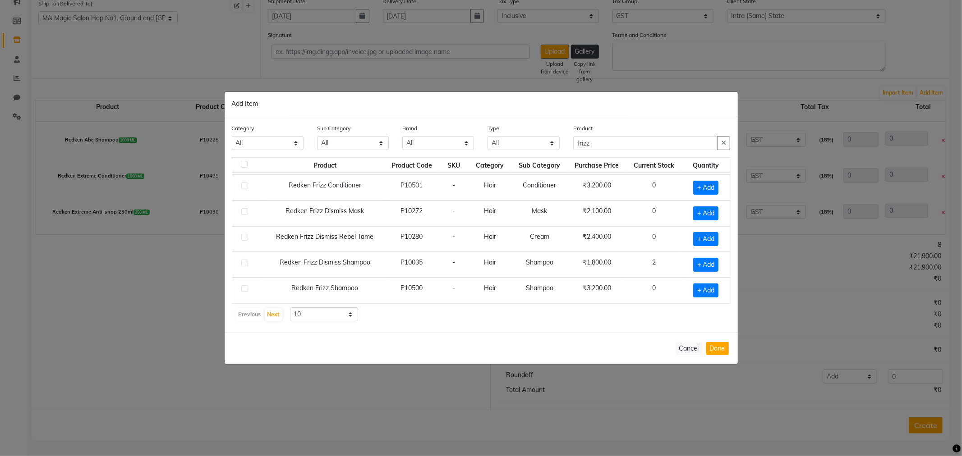
click at [242, 288] on td at bounding box center [249, 291] width 34 height 26
click at [242, 289] on label at bounding box center [244, 288] width 7 height 7
click at [242, 289] on input "checkbox" at bounding box center [244, 289] width 6 height 6
checkbox input "true"
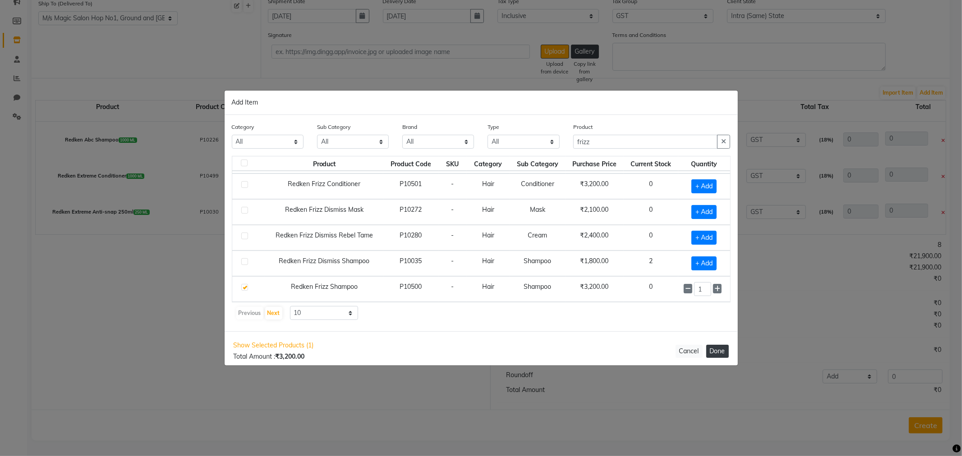
click at [719, 352] on button "Done" at bounding box center [717, 351] width 23 height 13
select select "3182"
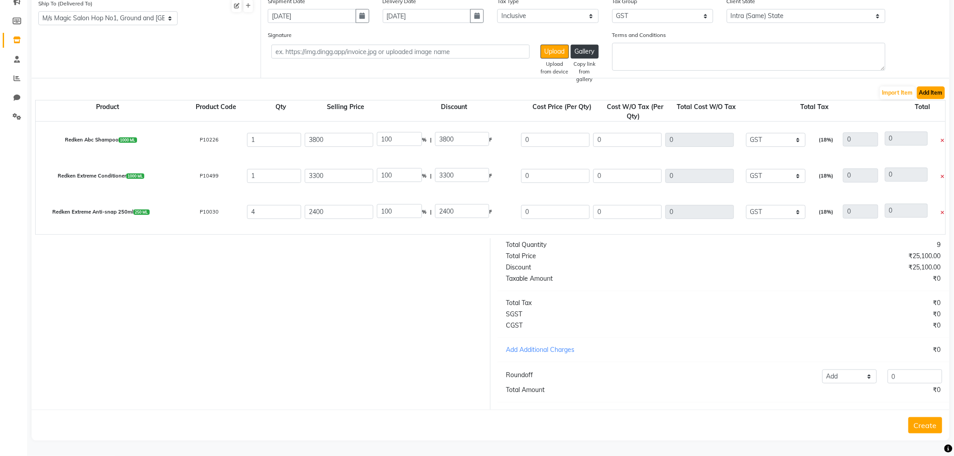
click at [939, 88] on button "Add Item" at bounding box center [931, 93] width 28 height 13
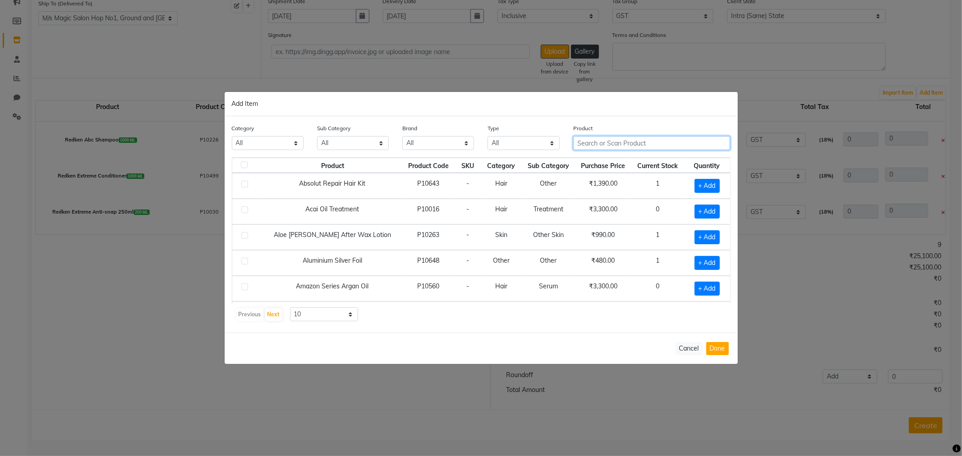
click at [612, 145] on input "text" at bounding box center [651, 143] width 157 height 14
type input "amino"
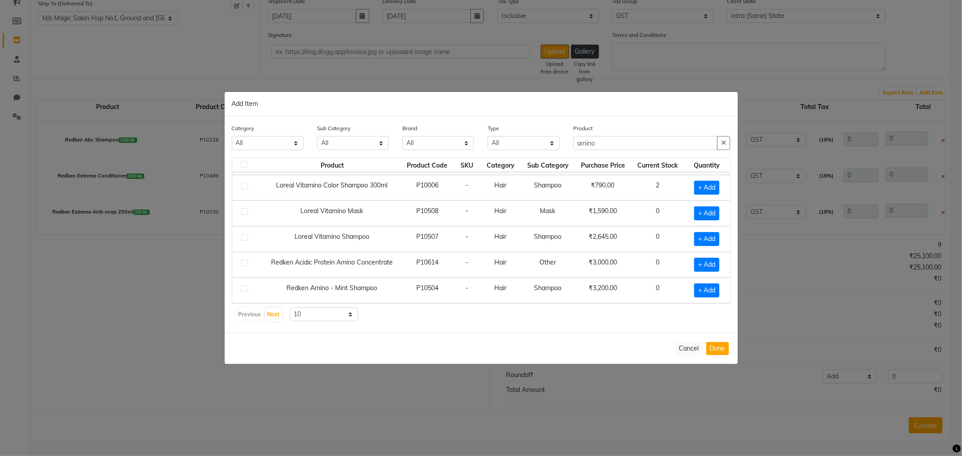
click at [247, 288] on label at bounding box center [244, 288] width 7 height 7
click at [247, 288] on input "checkbox" at bounding box center [244, 289] width 6 height 6
checkbox input "true"
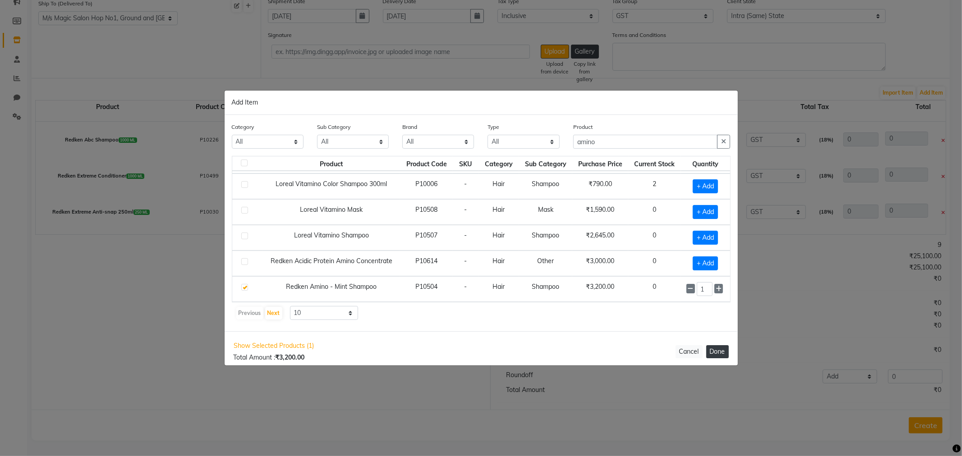
click at [713, 345] on button "Done" at bounding box center [717, 351] width 23 height 13
select select "3182"
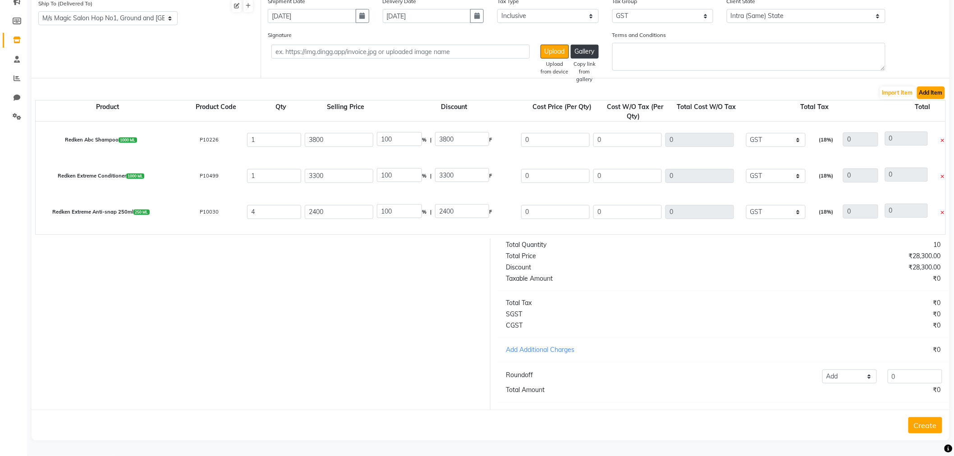
click at [932, 87] on button "Add Item" at bounding box center [931, 93] width 28 height 13
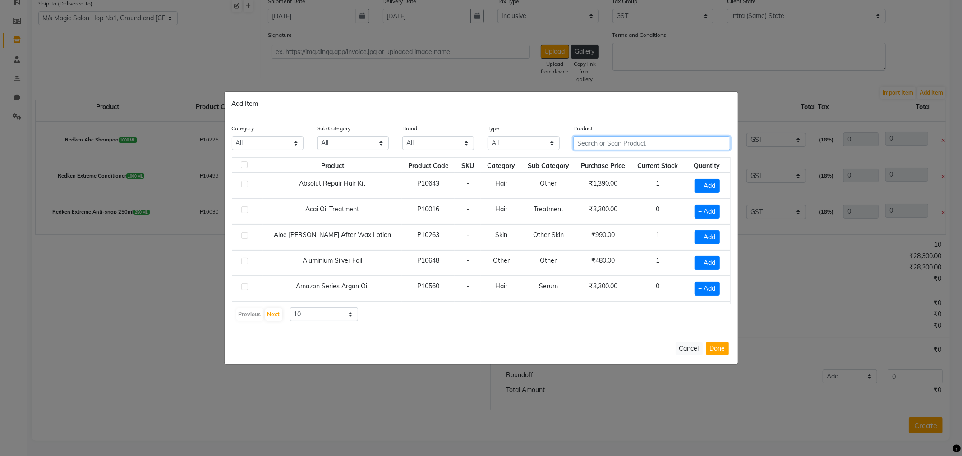
click at [597, 138] on input "text" at bounding box center [651, 143] width 157 height 14
type input "h"
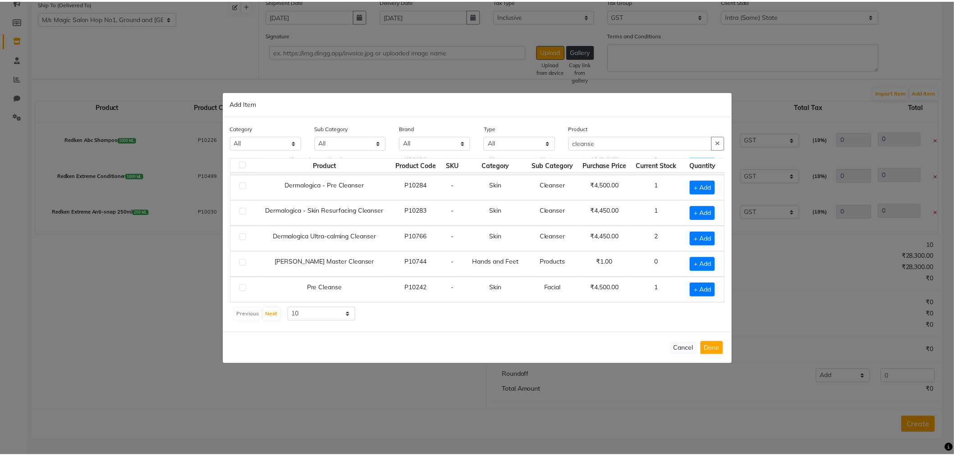
scroll to position [0, 0]
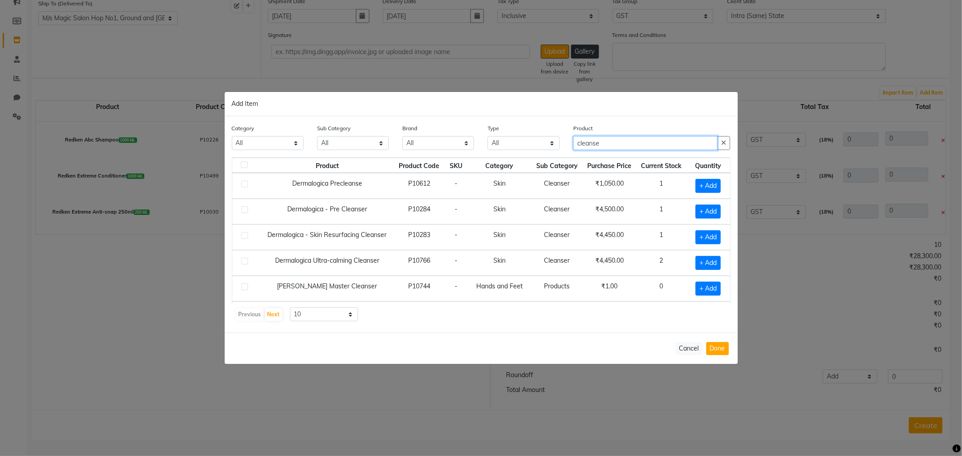
drag, startPoint x: 608, startPoint y: 140, endPoint x: 537, endPoint y: 131, distance: 71.8
click at [537, 131] on div "Category All Hair Skin Makeup Personal Care Appliances [PERSON_NAME] Waxing Dis…" at bounding box center [481, 141] width 512 height 34
click at [537, 130] on div "Type All Both Consumable Retail" at bounding box center [523, 137] width 72 height 27
click at [627, 138] on input "cleanse" at bounding box center [645, 143] width 145 height 14
type input "c"
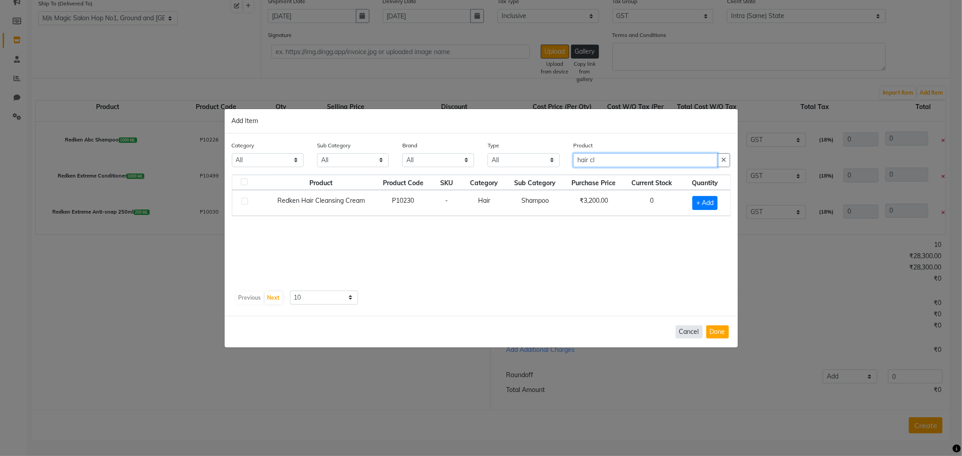
type input "hair cl"
click at [683, 334] on button "Cancel" at bounding box center [689, 332] width 27 height 13
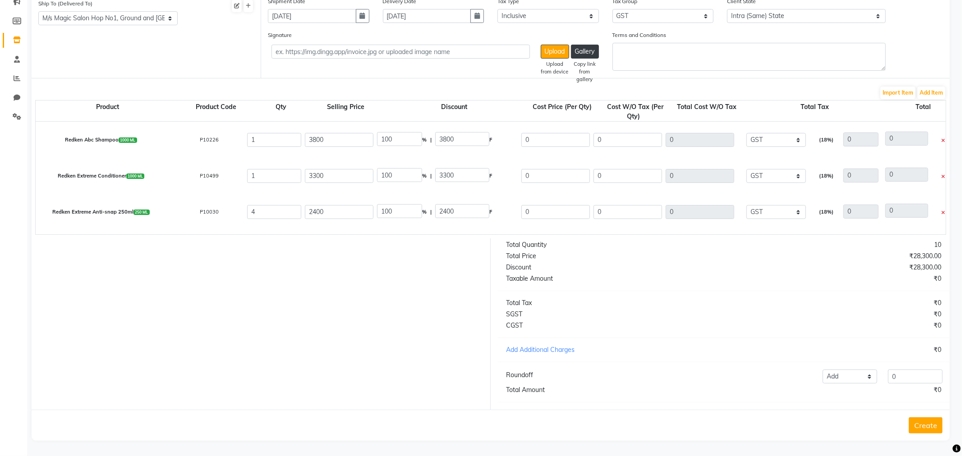
click at [683, 316] on button "Cancel" at bounding box center [689, 309] width 27 height 13
